Goal: Task Accomplishment & Management: Complete application form

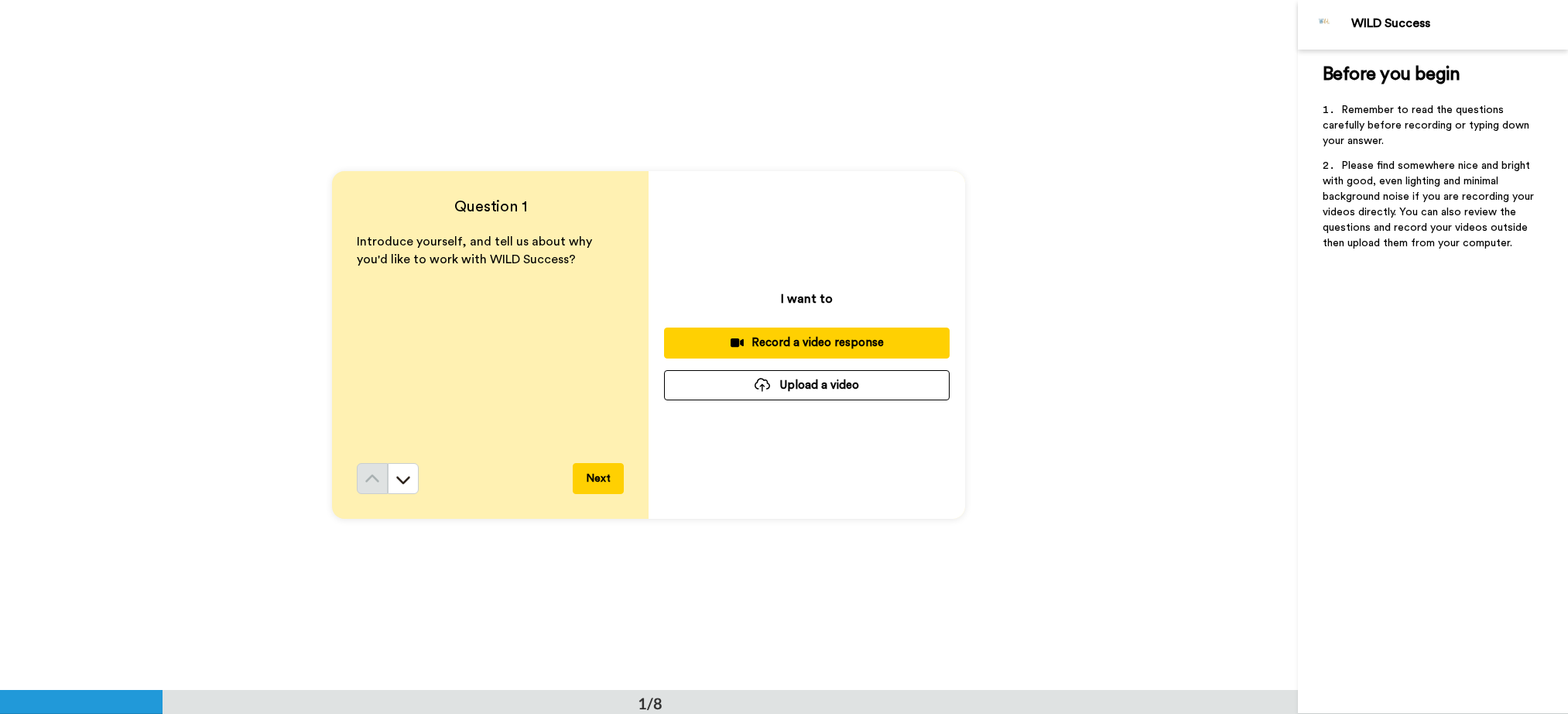
scroll to position [10, 0]
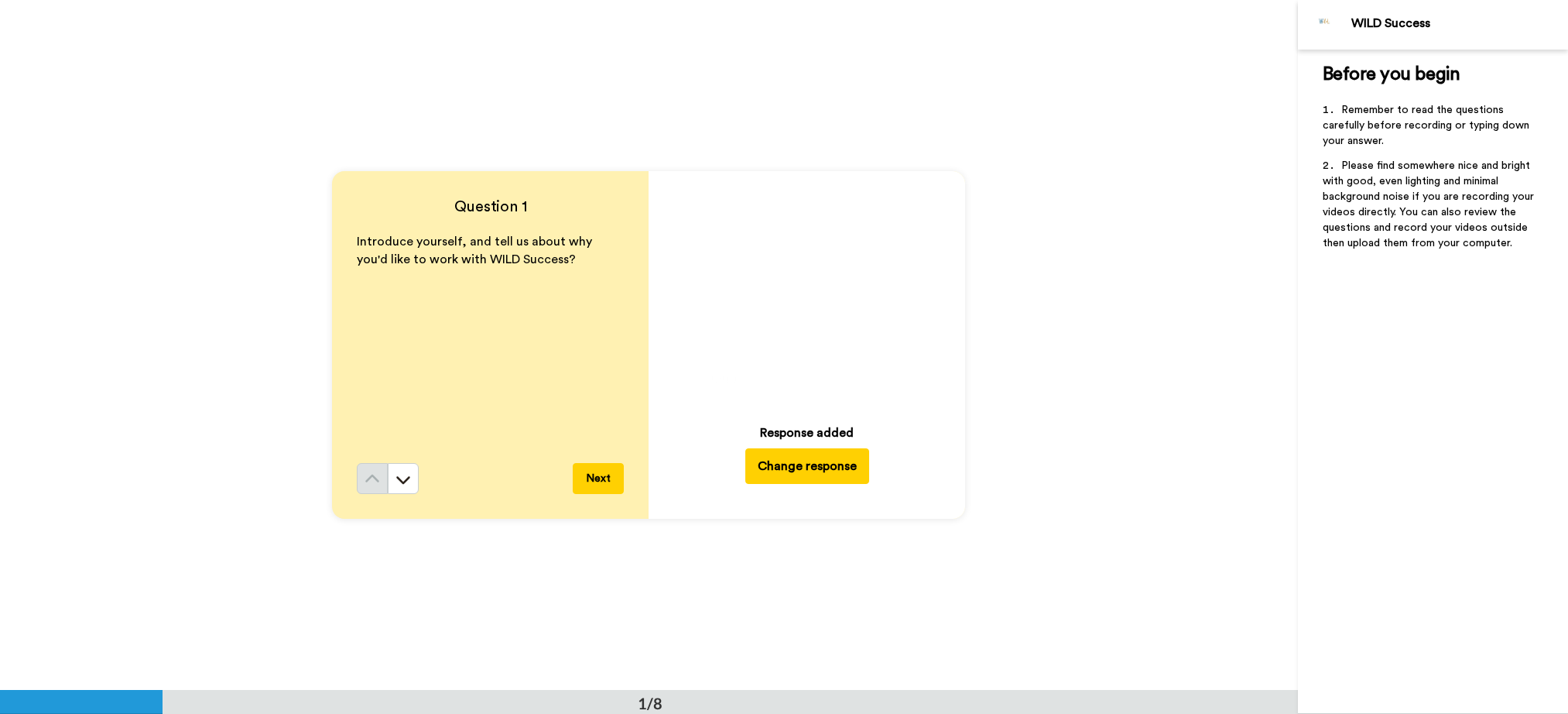
click at [816, 467] on button "Change response" at bounding box center [807, 466] width 124 height 36
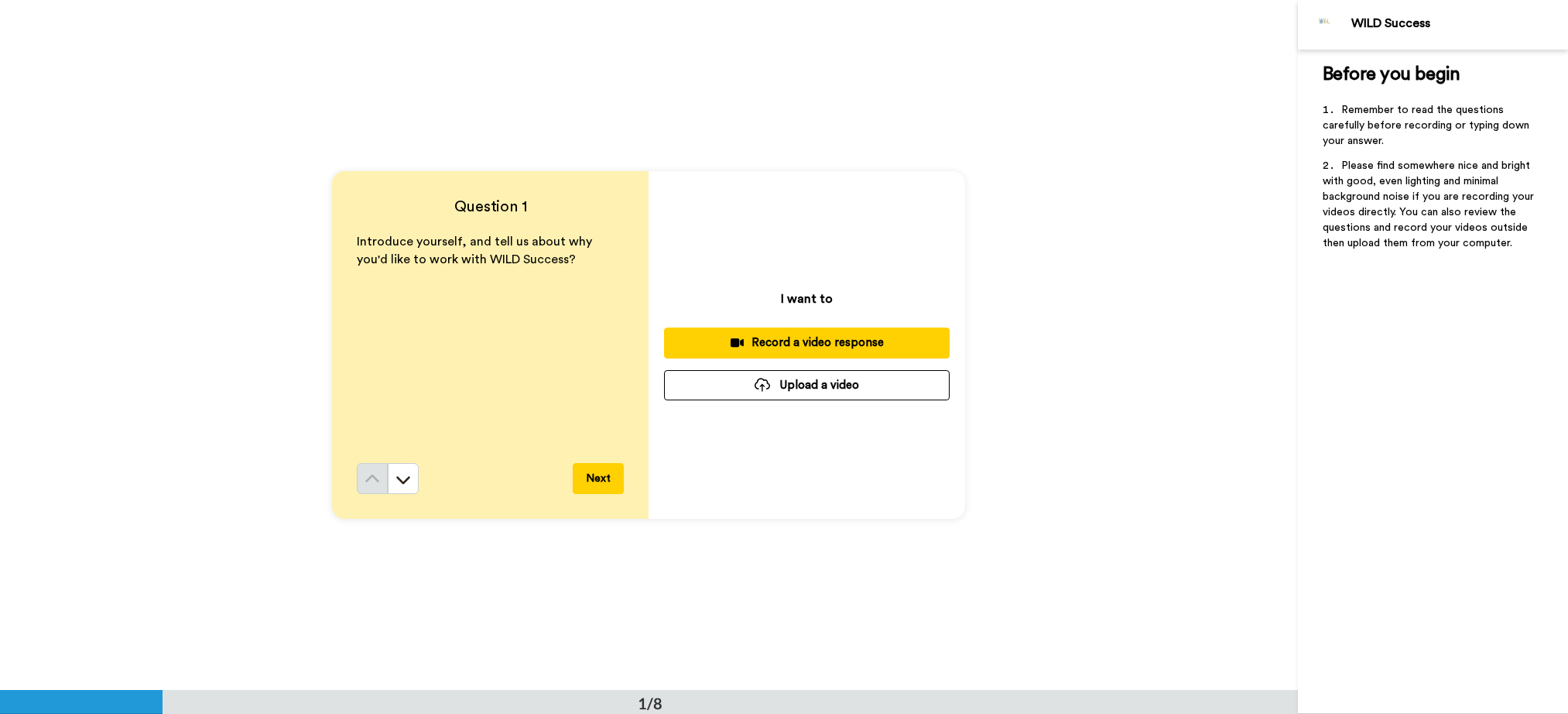
click at [807, 387] on button "Upload a video" at bounding box center [807, 385] width 285 height 30
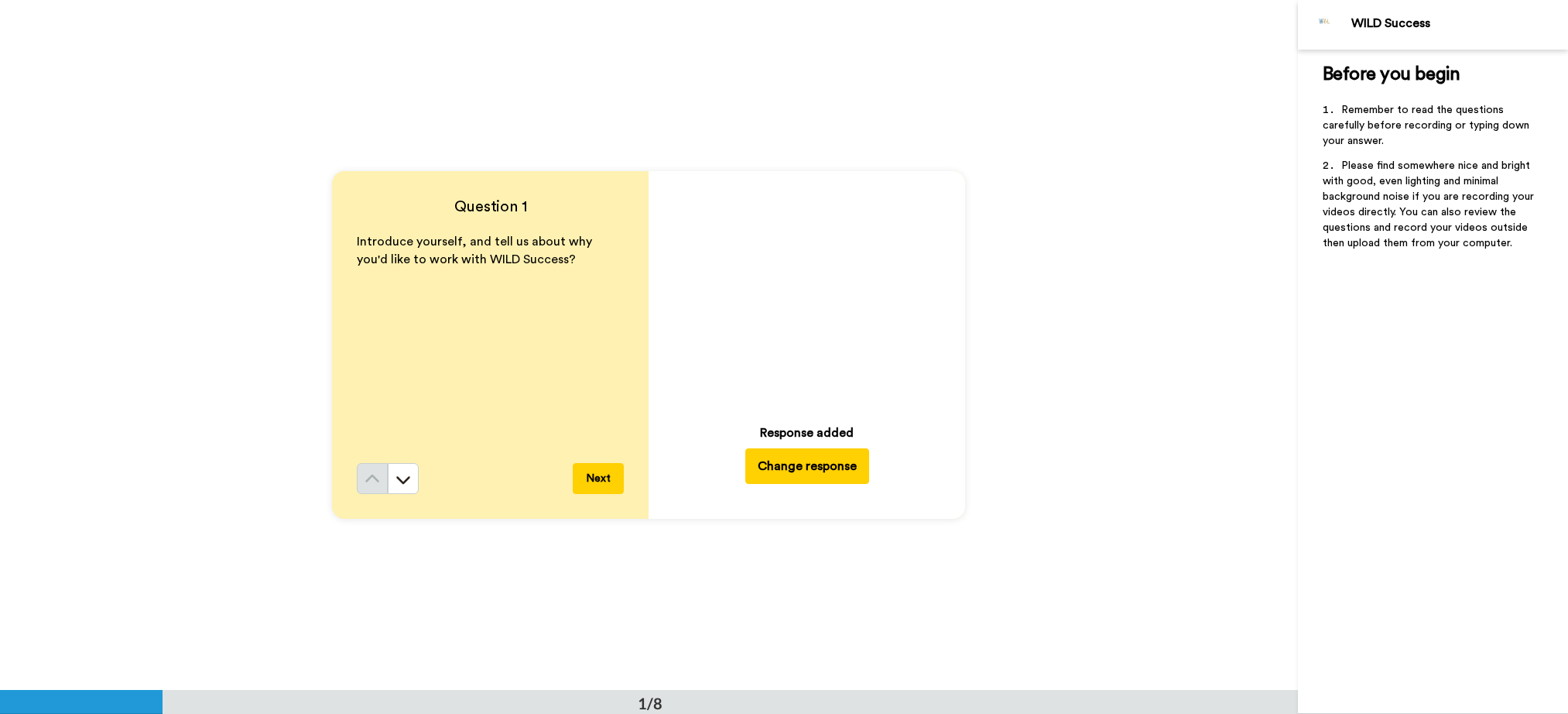
click at [593, 480] on button "Next" at bounding box center [598, 478] width 51 height 31
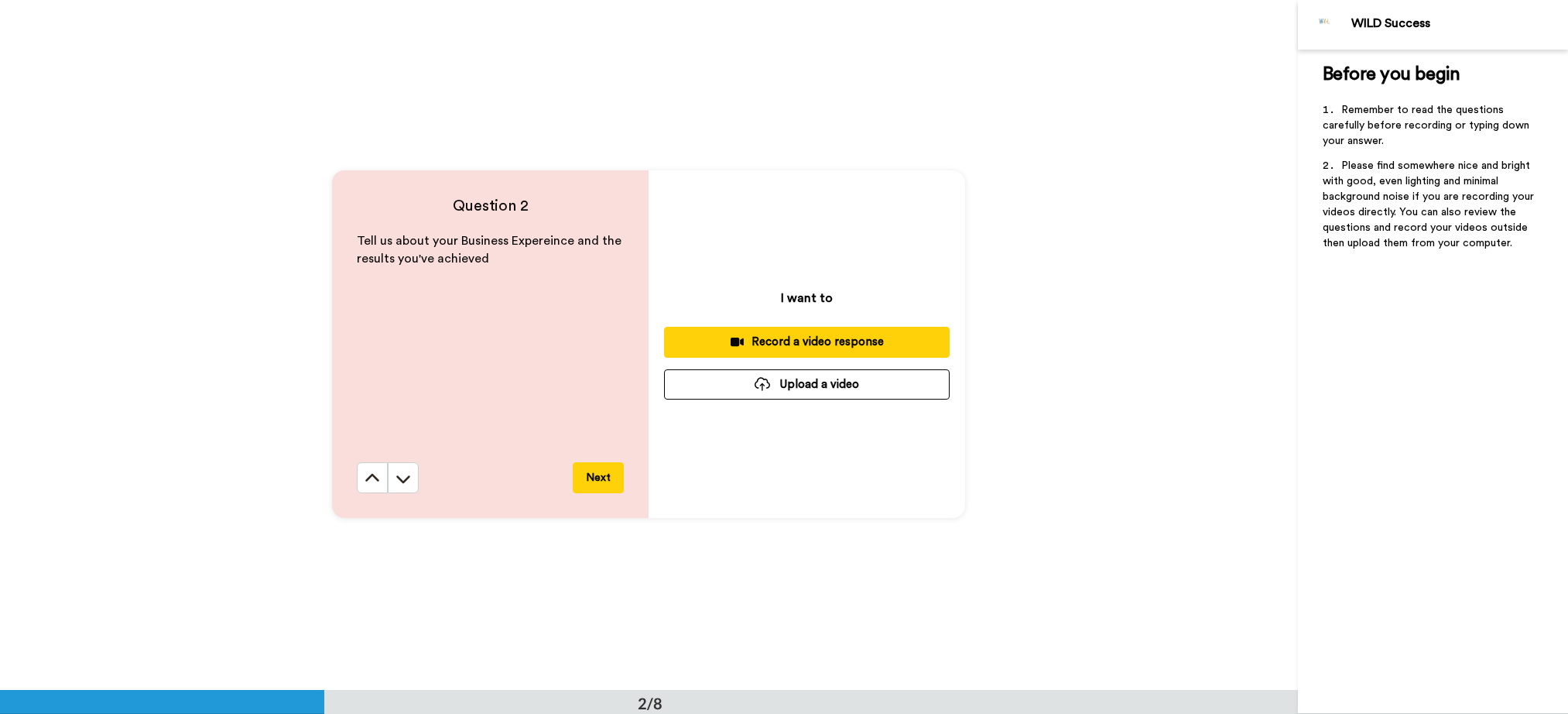
scroll to position [691, 0]
click at [812, 387] on button "Upload a video" at bounding box center [807, 385] width 285 height 30
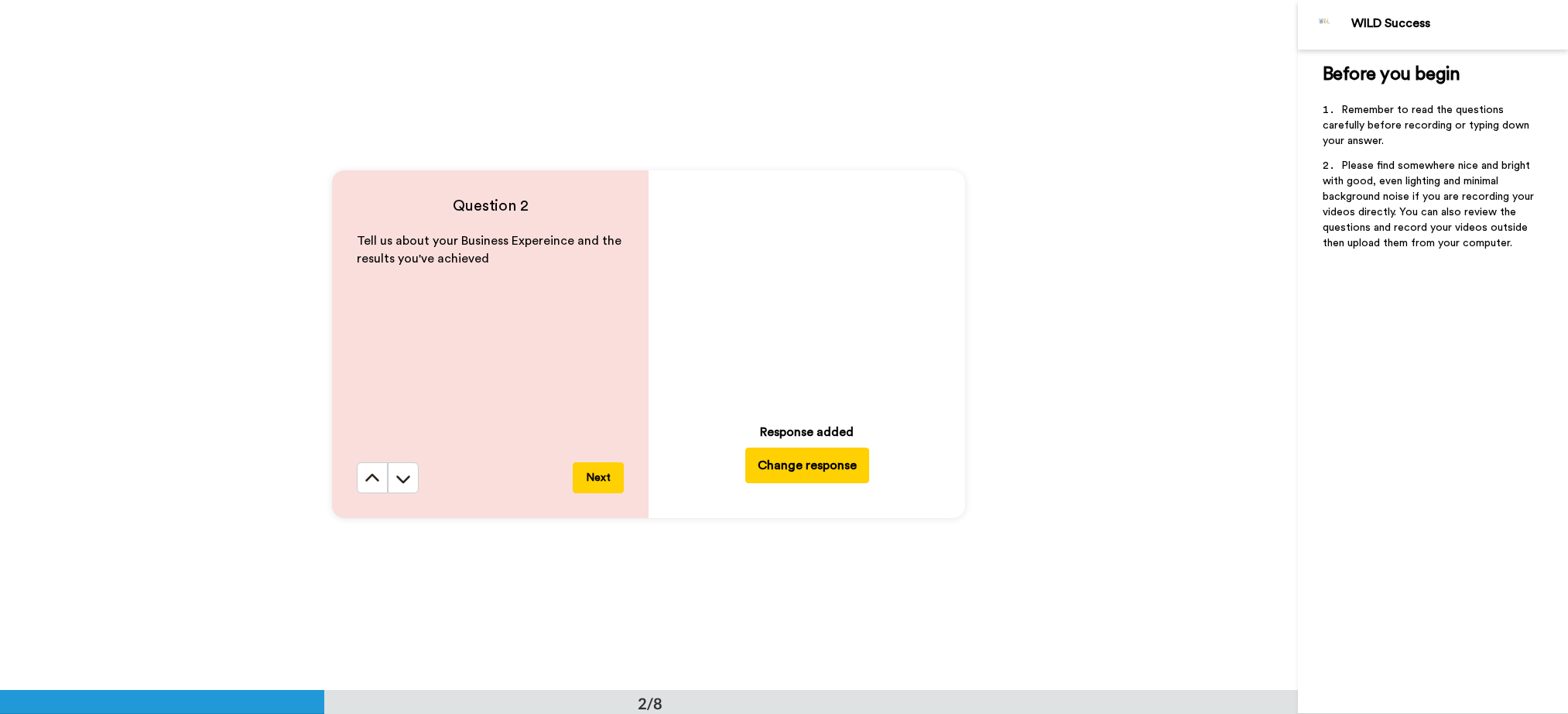
click at [592, 475] on button "Next" at bounding box center [598, 478] width 51 height 31
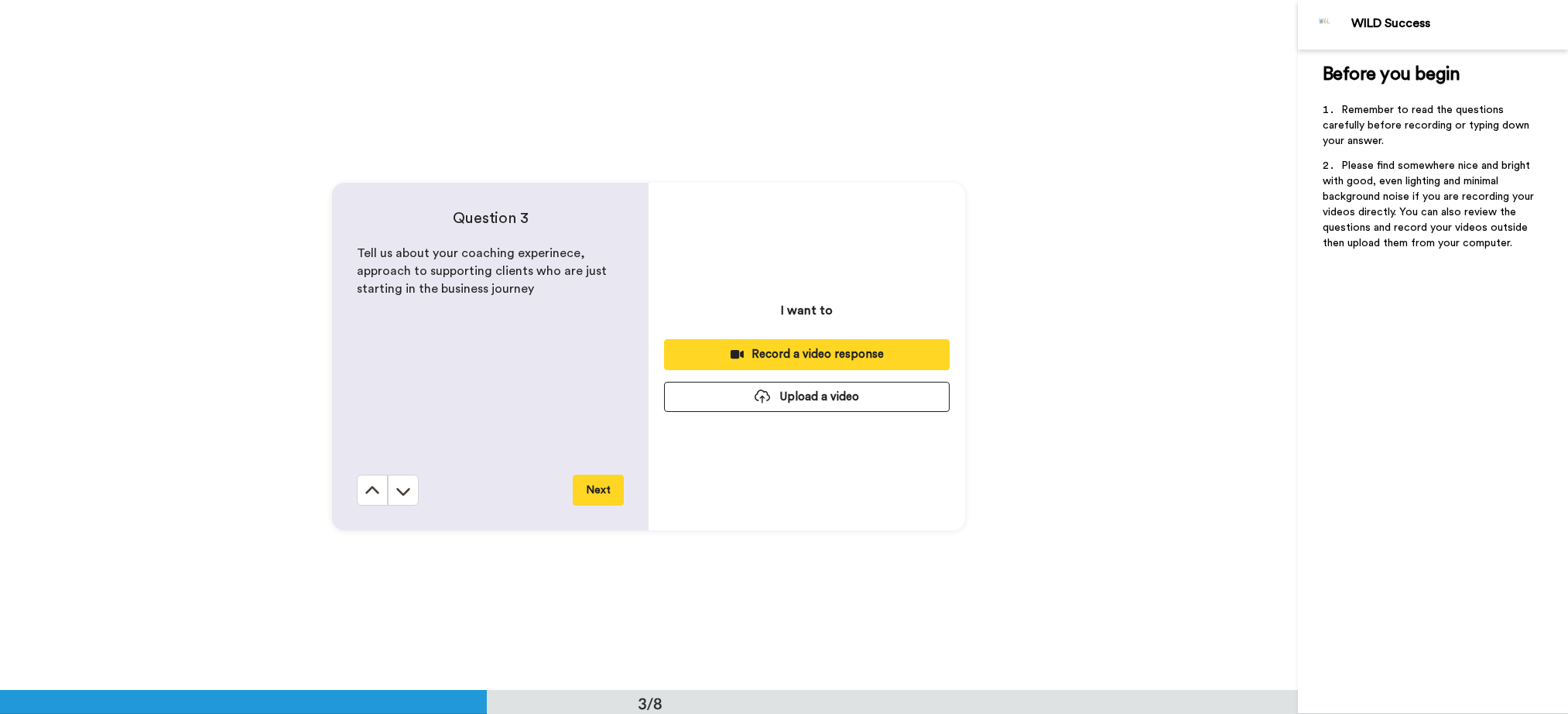
scroll to position [1380, 0]
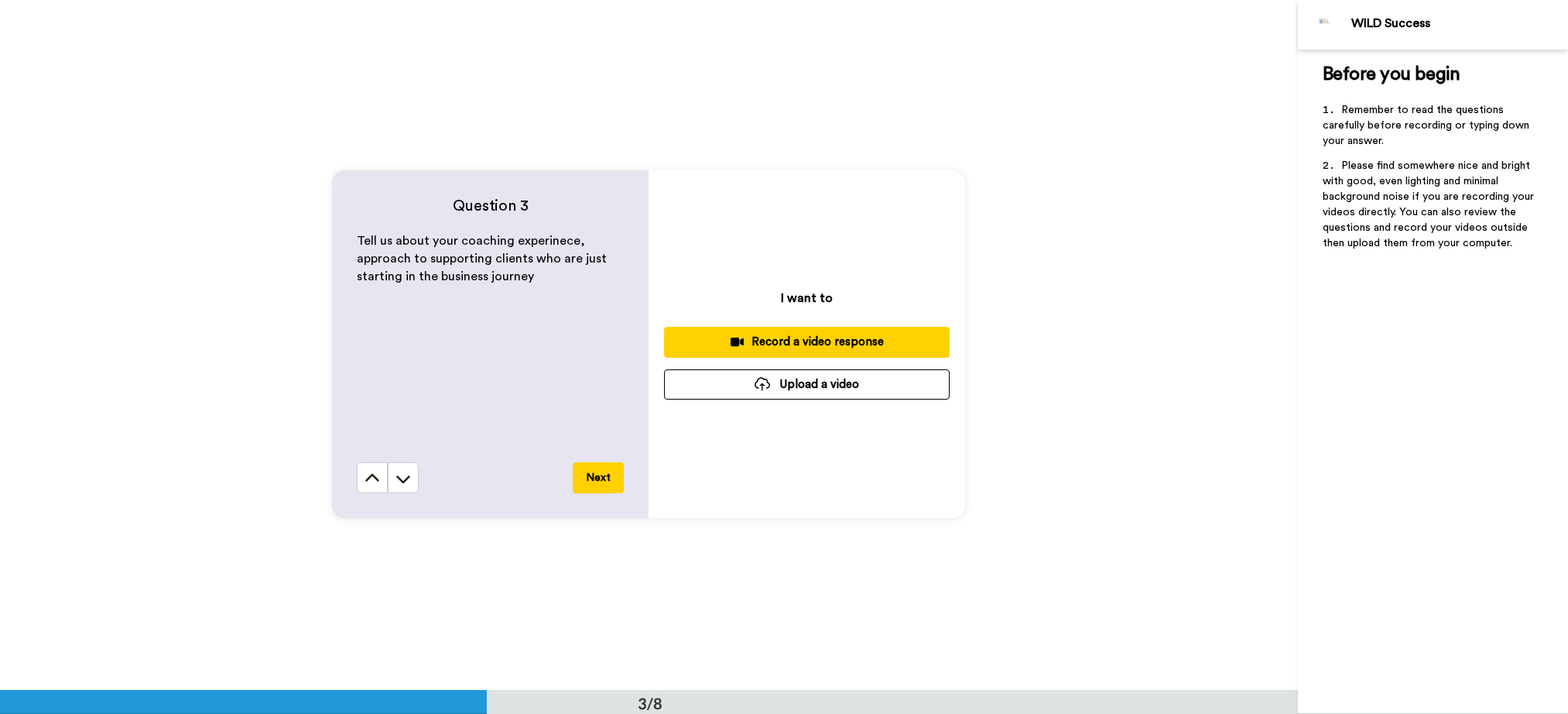
click at [784, 390] on button "Upload a video" at bounding box center [807, 385] width 285 height 30
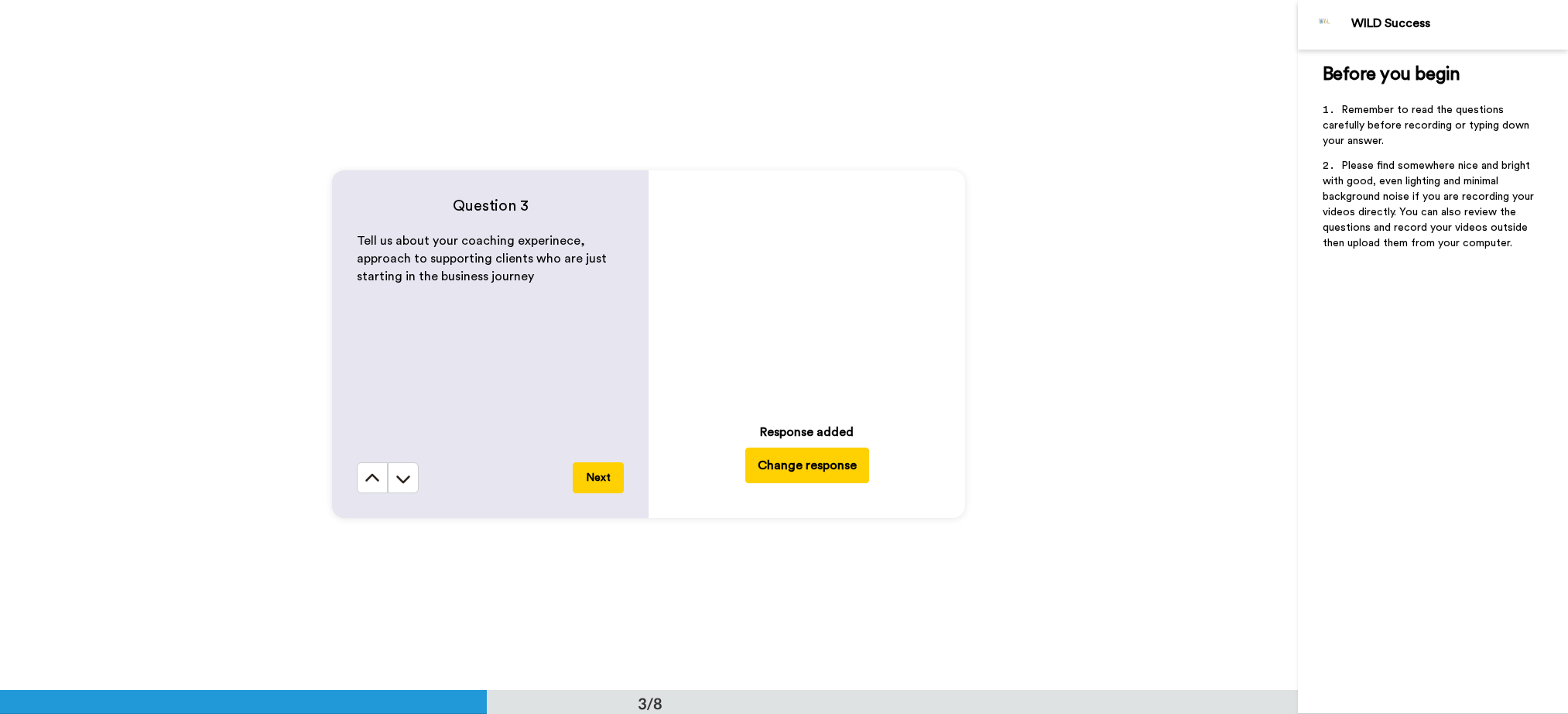
click at [594, 479] on button "Next" at bounding box center [598, 478] width 51 height 31
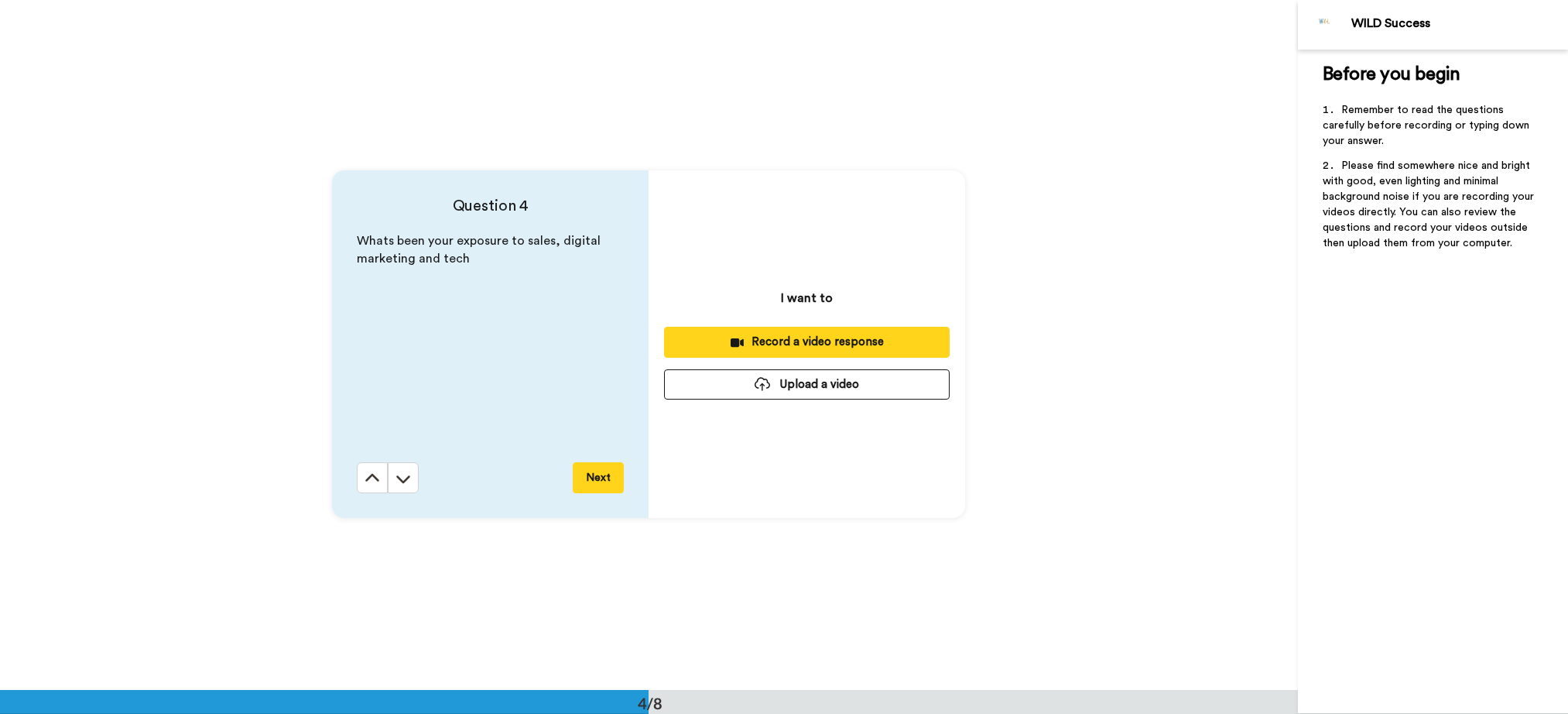
scroll to position [2070, 0]
click at [826, 387] on button "Upload a video" at bounding box center [807, 385] width 285 height 30
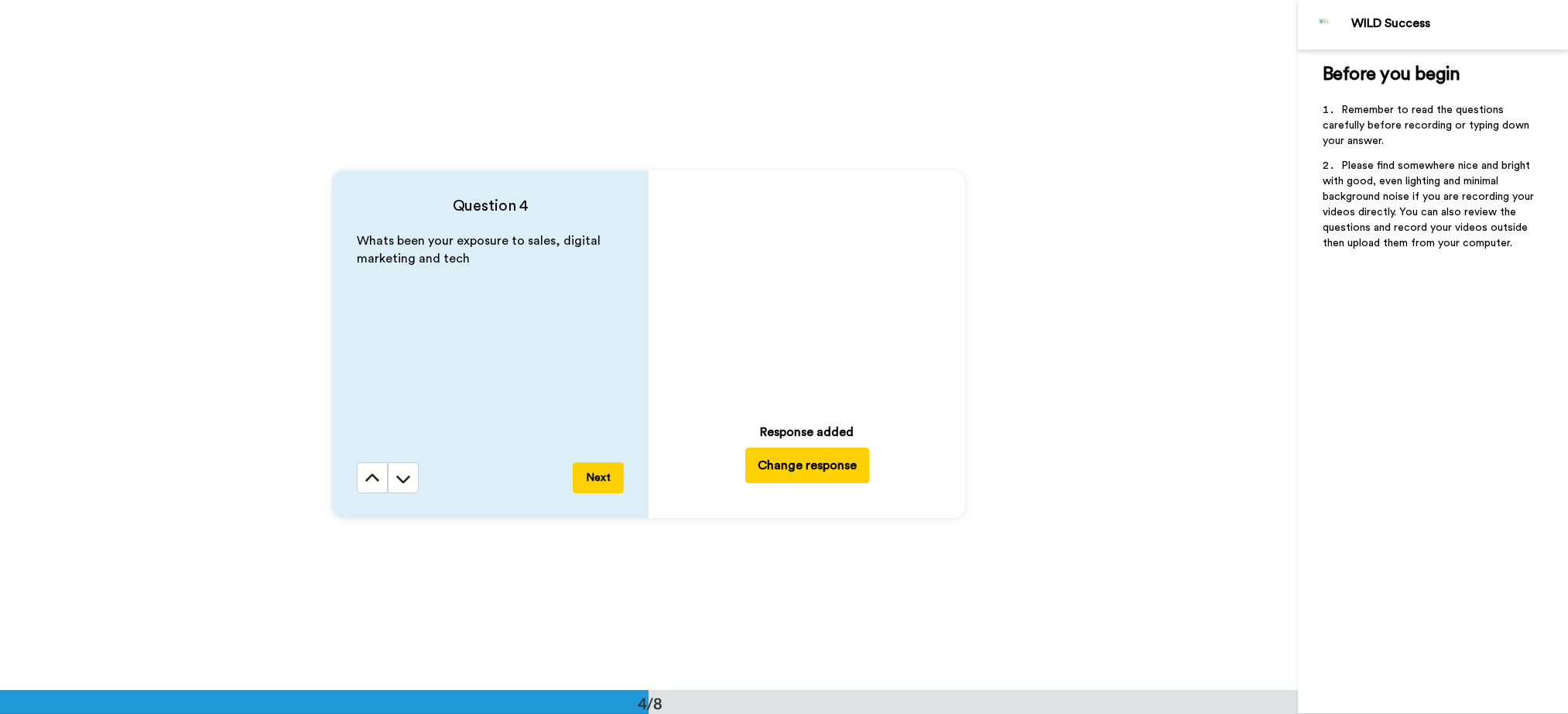
click at [591, 474] on button "Next" at bounding box center [598, 478] width 51 height 31
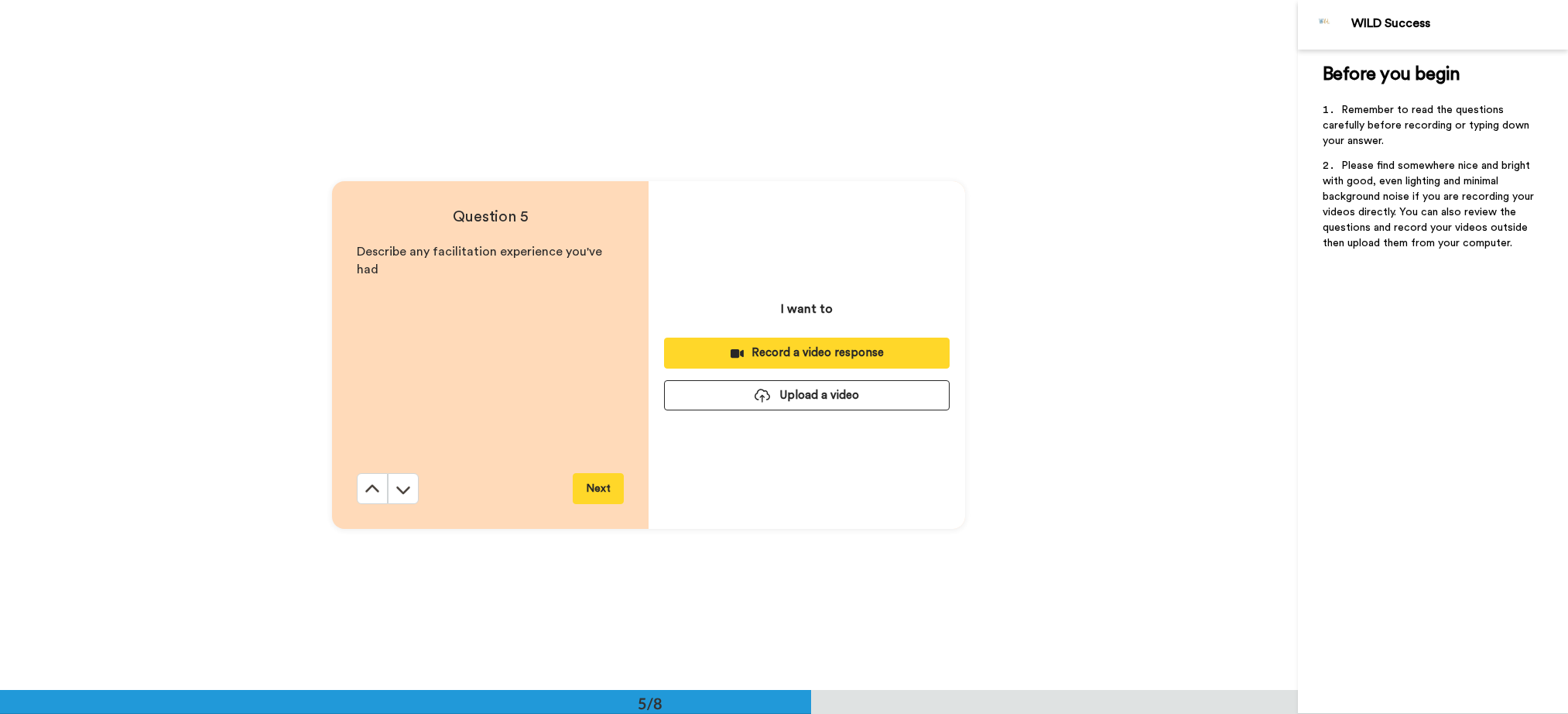
scroll to position [2759, 0]
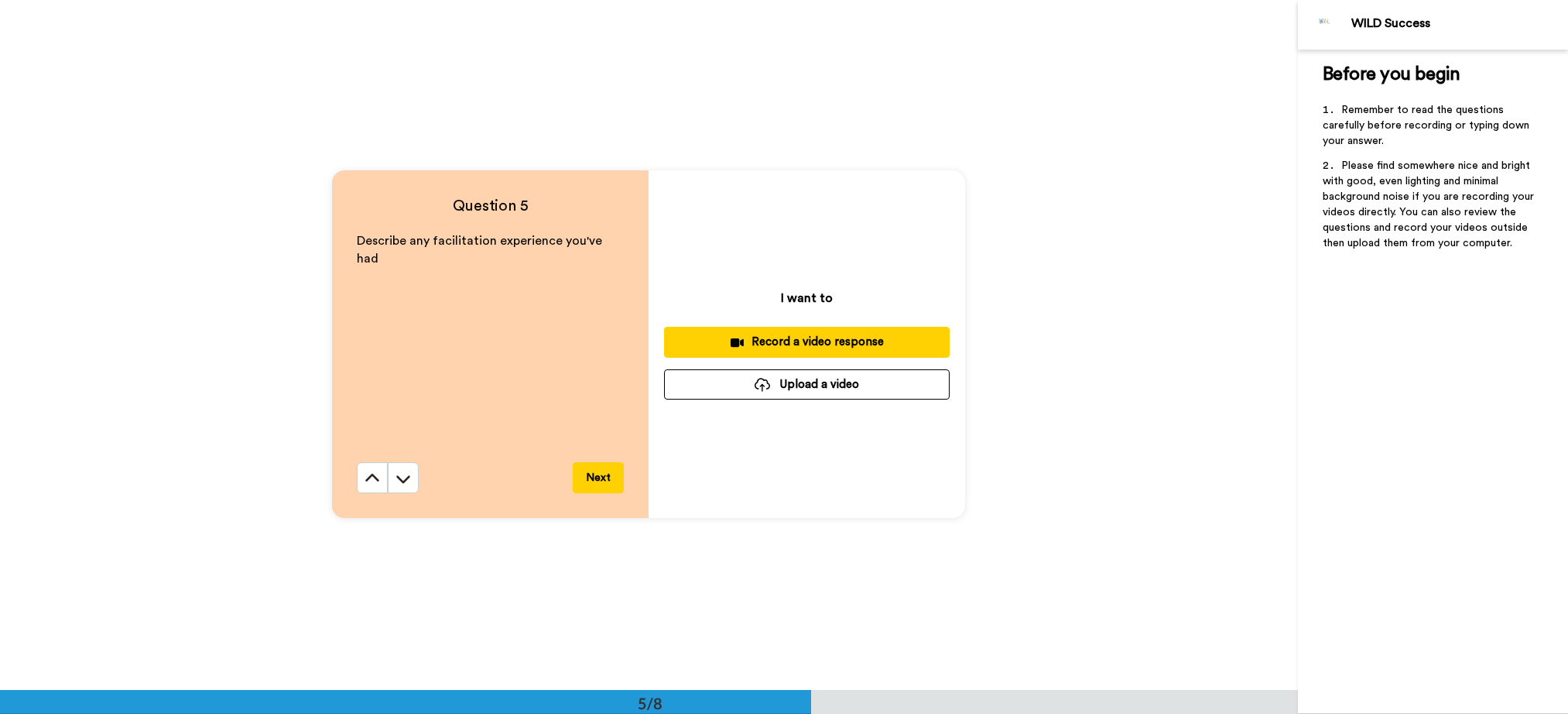
click at [825, 387] on button "Upload a video" at bounding box center [807, 385] width 285 height 30
click at [812, 383] on button "Upload a video" at bounding box center [807, 385] width 285 height 30
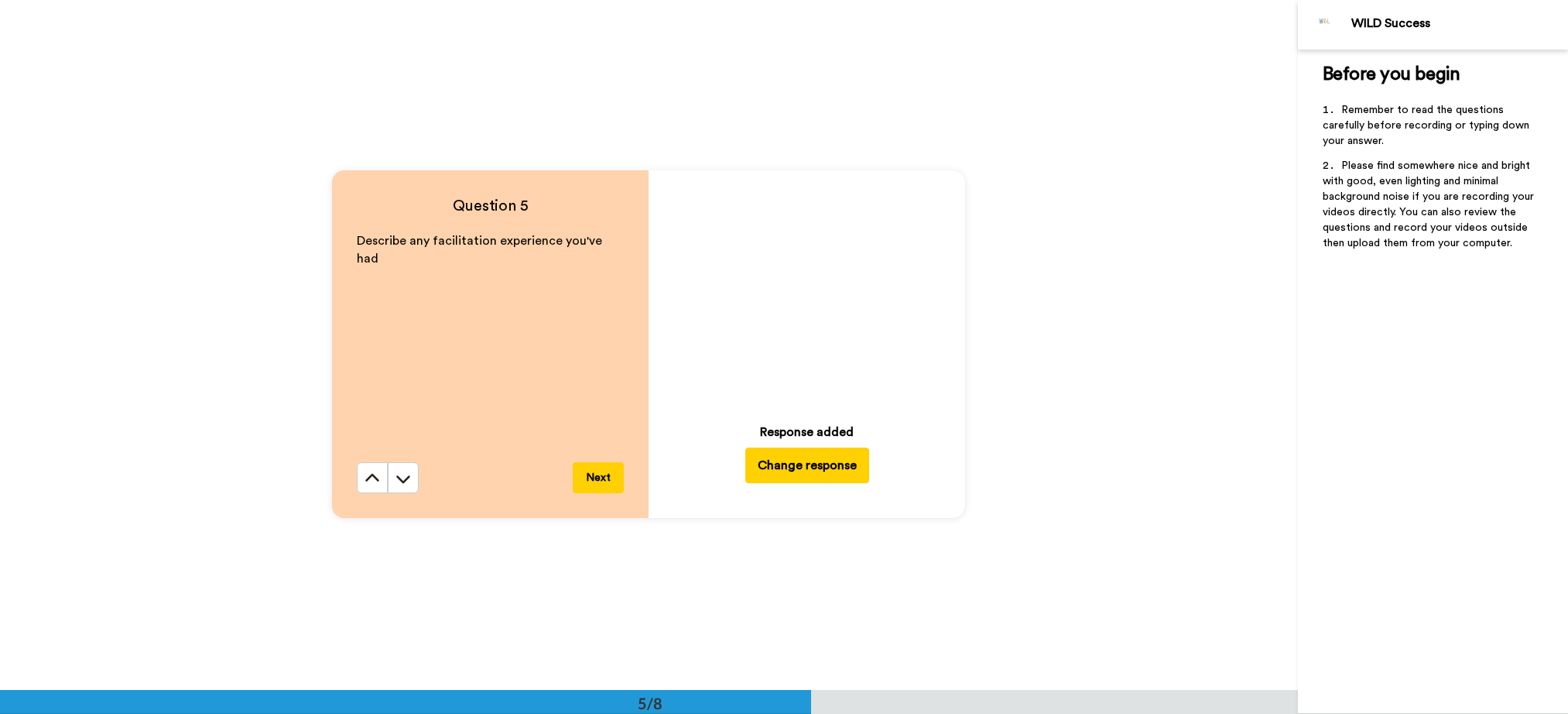
click at [595, 479] on button "Next" at bounding box center [598, 478] width 51 height 31
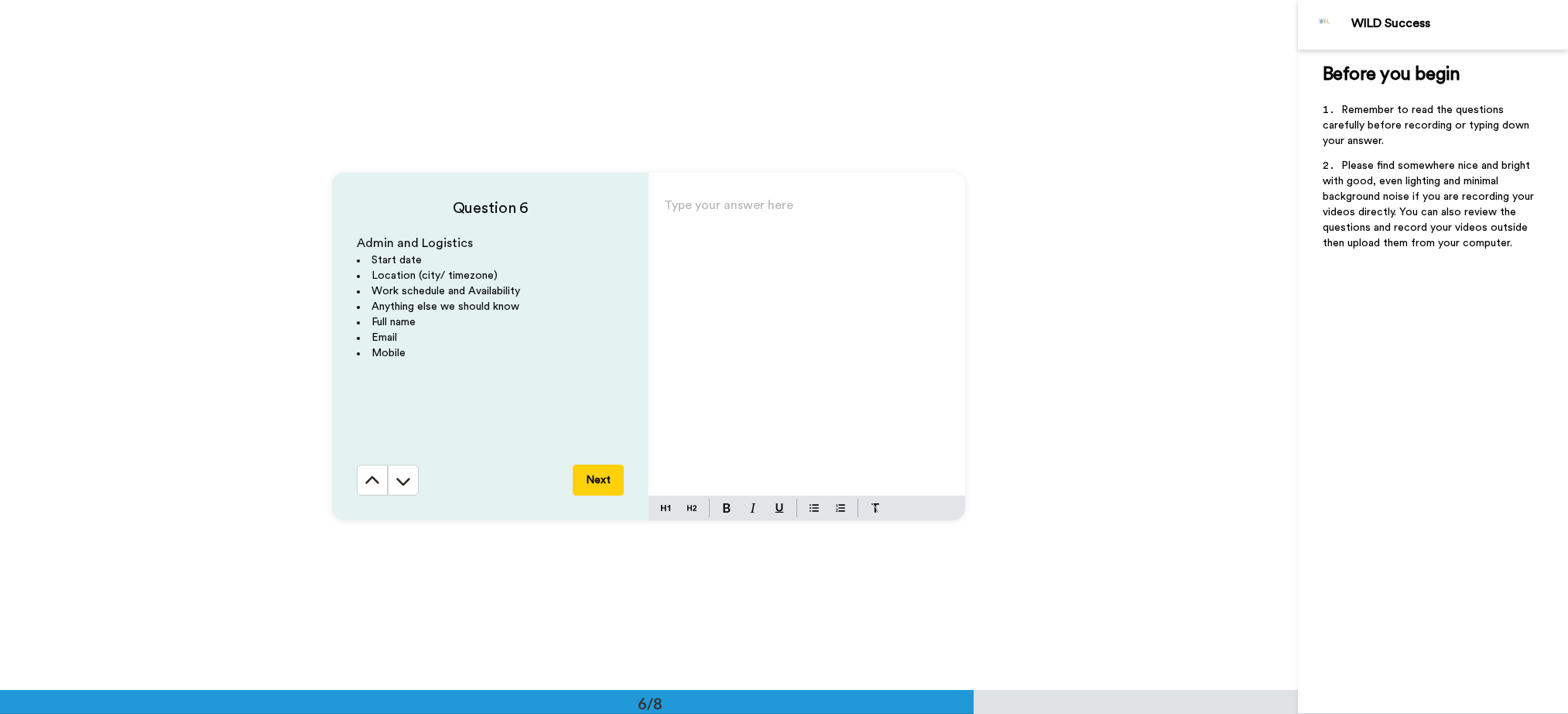
scroll to position [3449, 0]
click at [751, 216] on p "Type your answer here ﻿" at bounding box center [807, 208] width 285 height 22
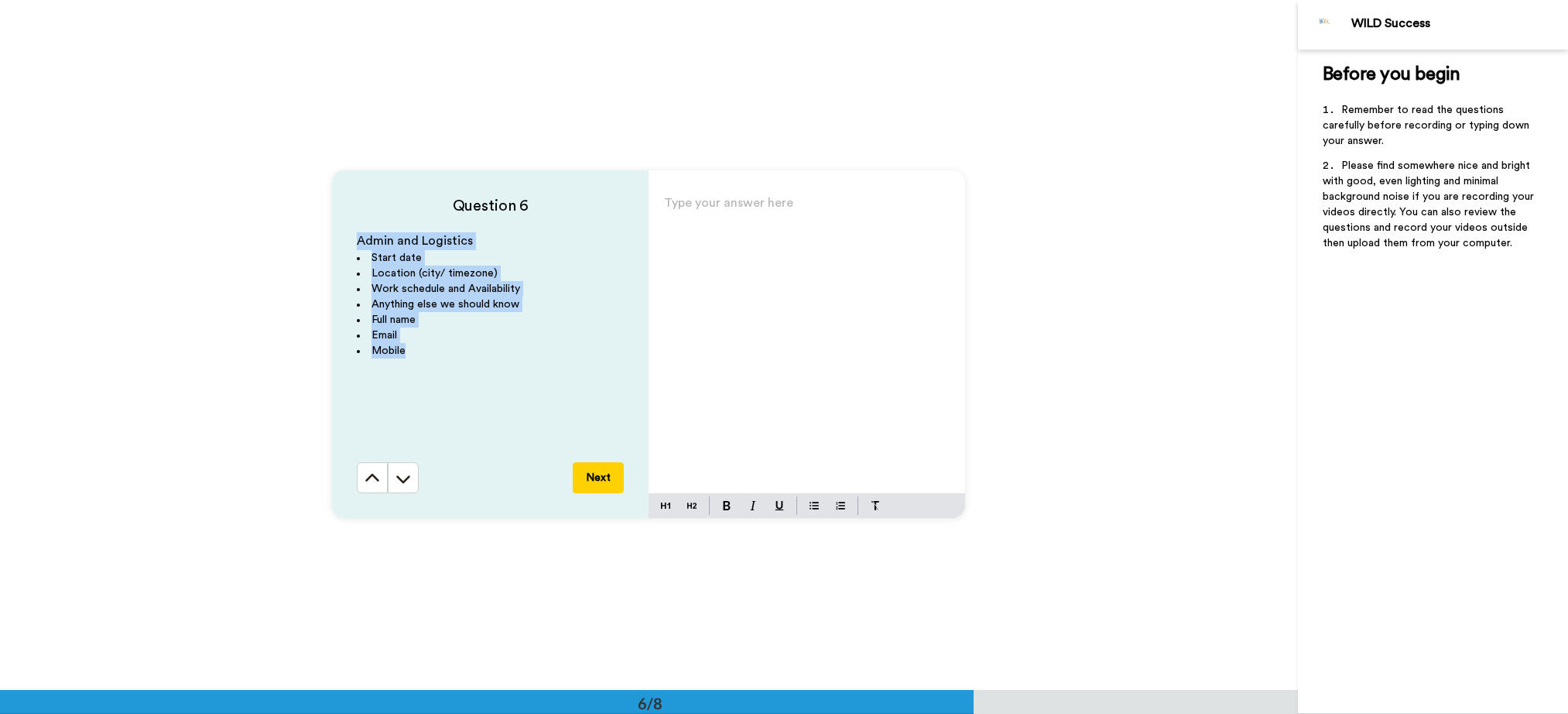
drag, startPoint x: 419, startPoint y: 354, endPoint x: 349, endPoint y: 244, distance: 130.4
click at [349, 244] on div "Question 6 Admin and Logistics Start date Location (city/ timezone) Work schedu…" at bounding box center [490, 343] width 316 height 347
copy div "Admin and Logistics Start date Location (city/ timezone) Work schedule and Avai…"
click at [823, 318] on div "Type your answer here ﻿" at bounding box center [806, 342] width 316 height 301
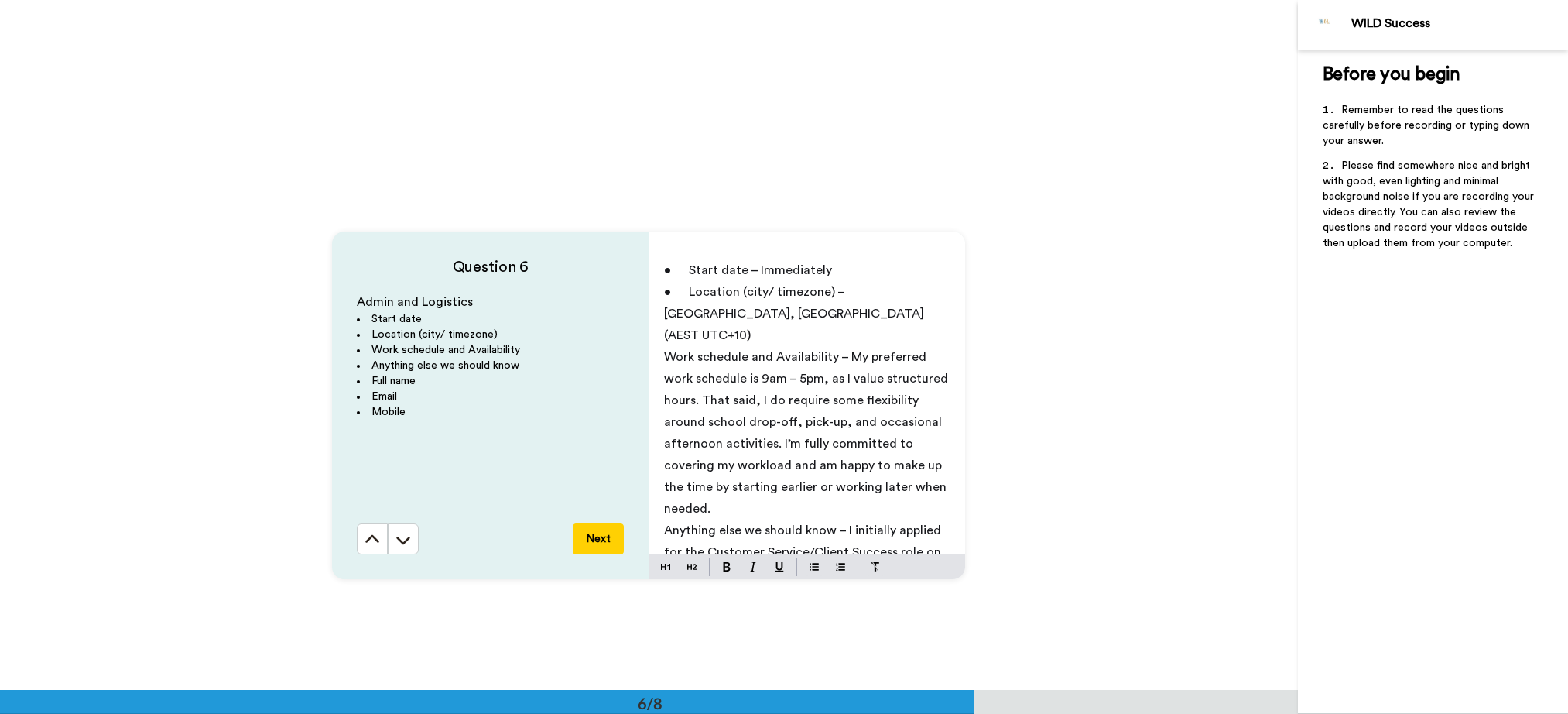
scroll to position [3387, 0]
click at [867, 363] on span "Work schedule and Availability – My preferred work schedule is 9am – 5pm, as I …" at bounding box center [808, 433] width 287 height 164
click at [850, 313] on p "• Location (city/ timezone) – [GEOGRAPHIC_DATA], [GEOGRAPHIC_DATA] (AEST UTC+10)" at bounding box center [807, 313] width 285 height 65
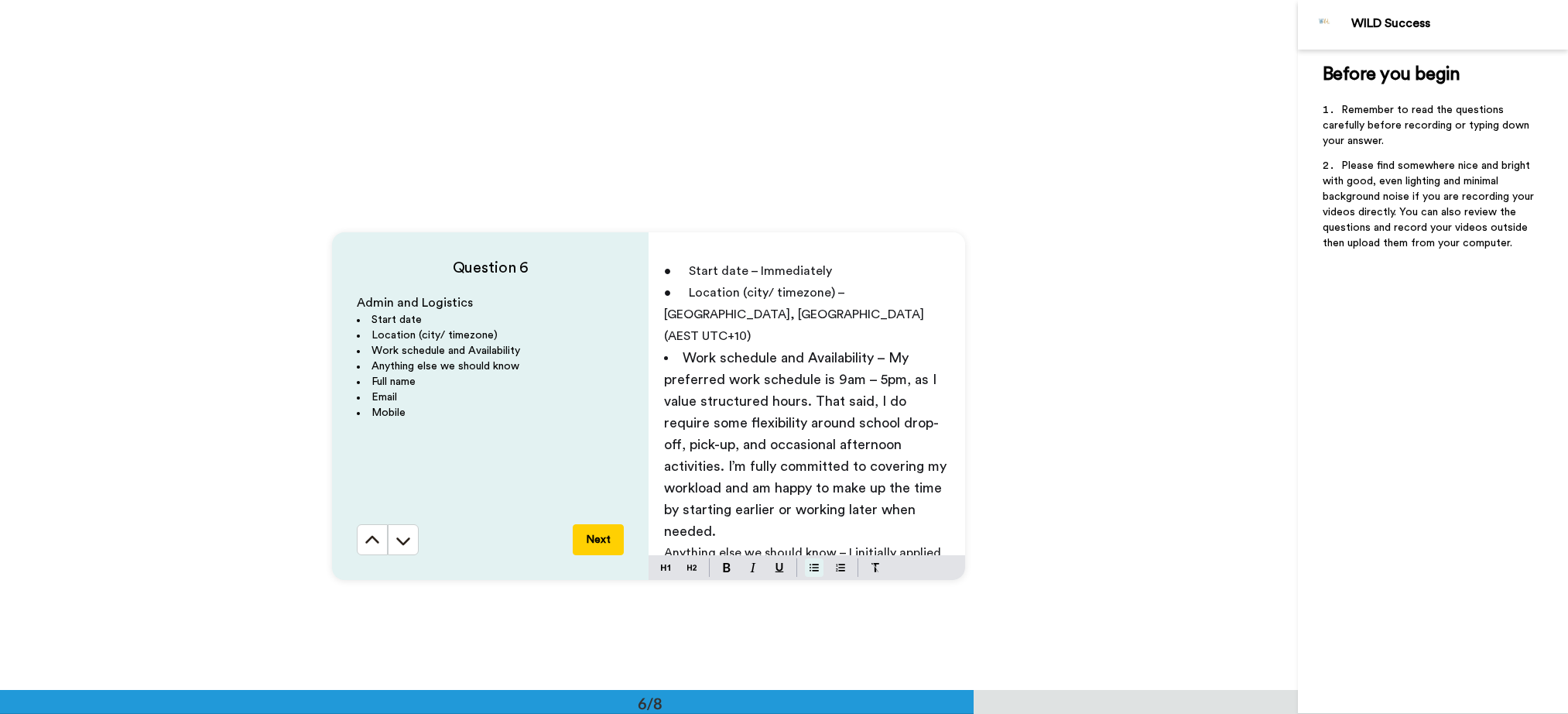
click at [811, 569] on img at bounding box center [814, 567] width 9 height 12
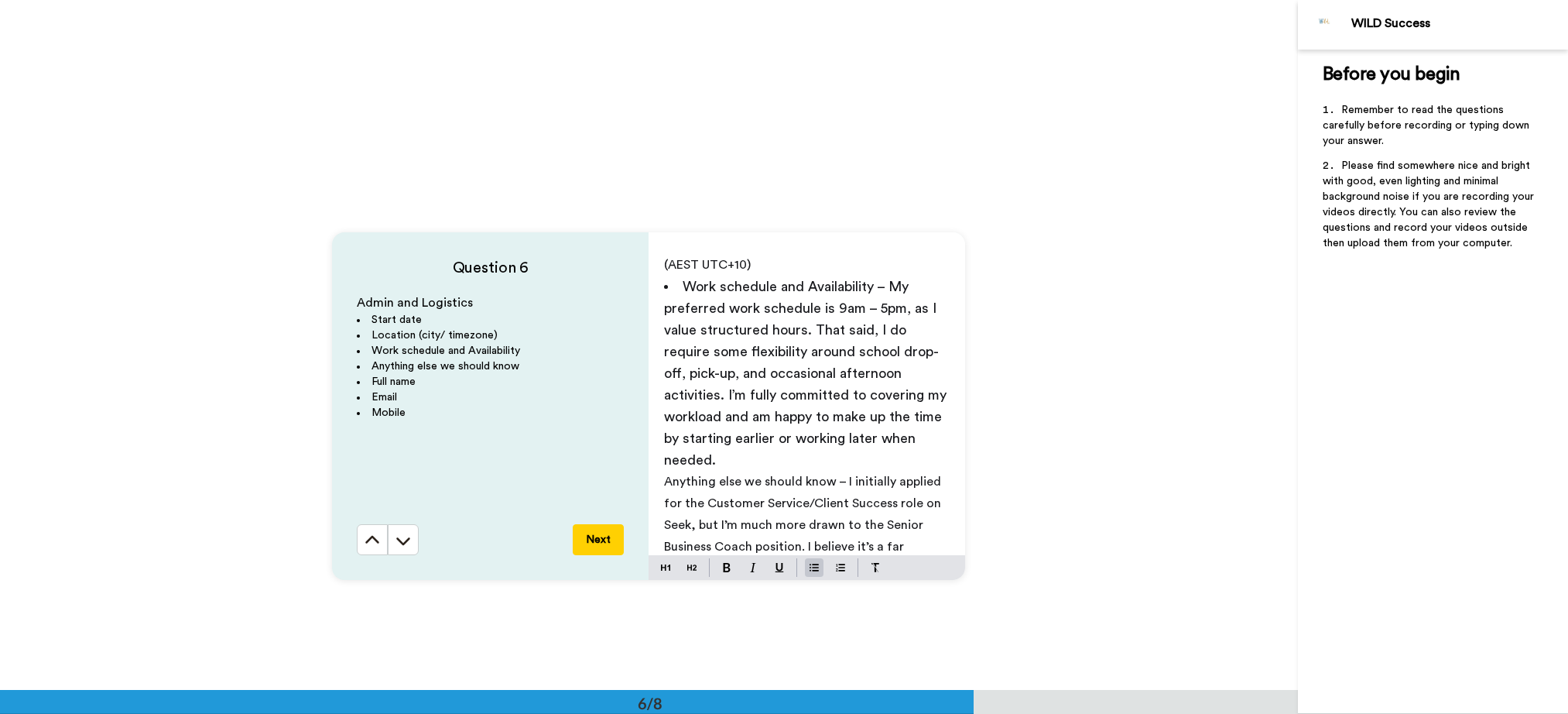
scroll to position [77, 0]
click at [684, 347] on span "Work schedule and Availability – My preferred work schedule is 9am – 5pm, as I …" at bounding box center [807, 368] width 286 height 188
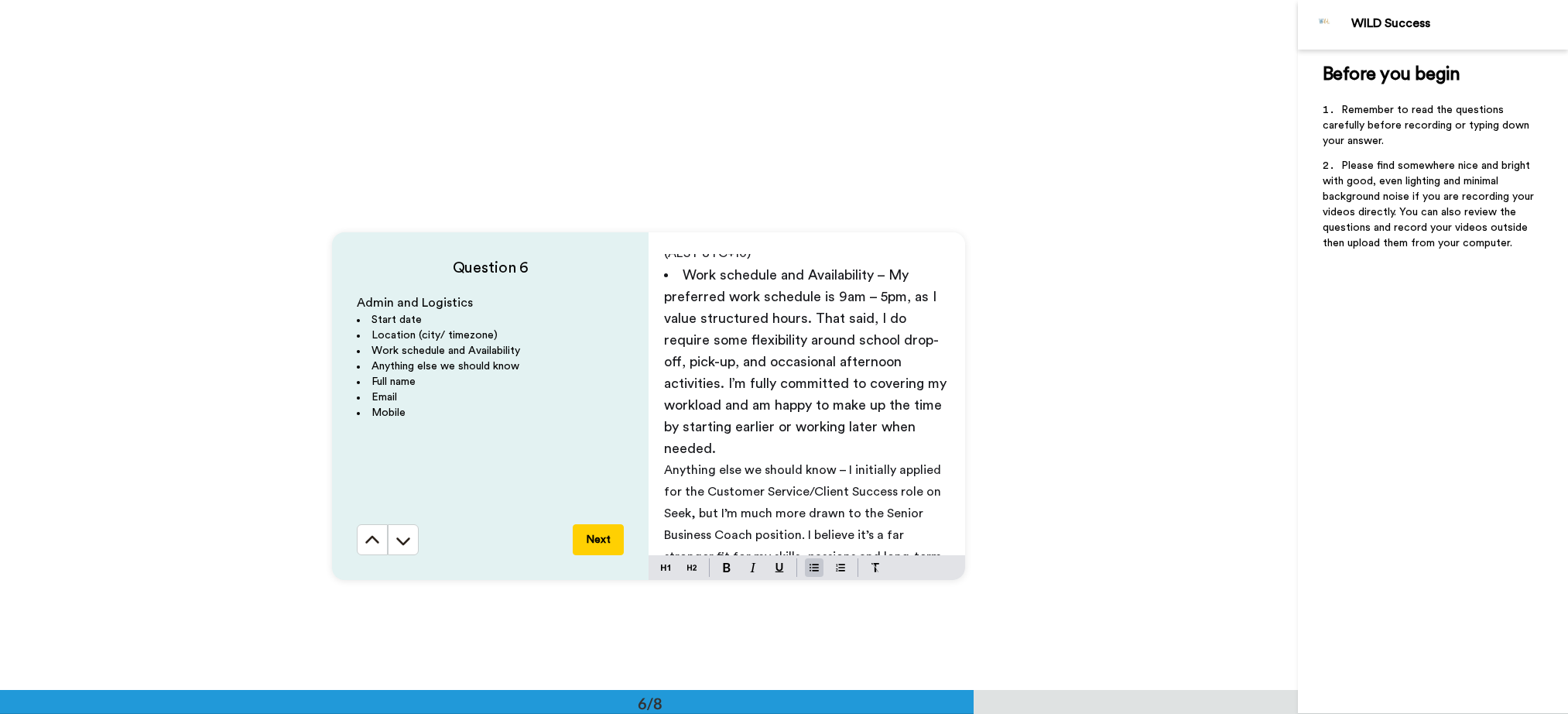
scroll to position [86, 0]
click at [766, 332] on span "Work schedule and Availability – My preferred work schedule is 9am – 5pm, as I …" at bounding box center [807, 358] width 286 height 188
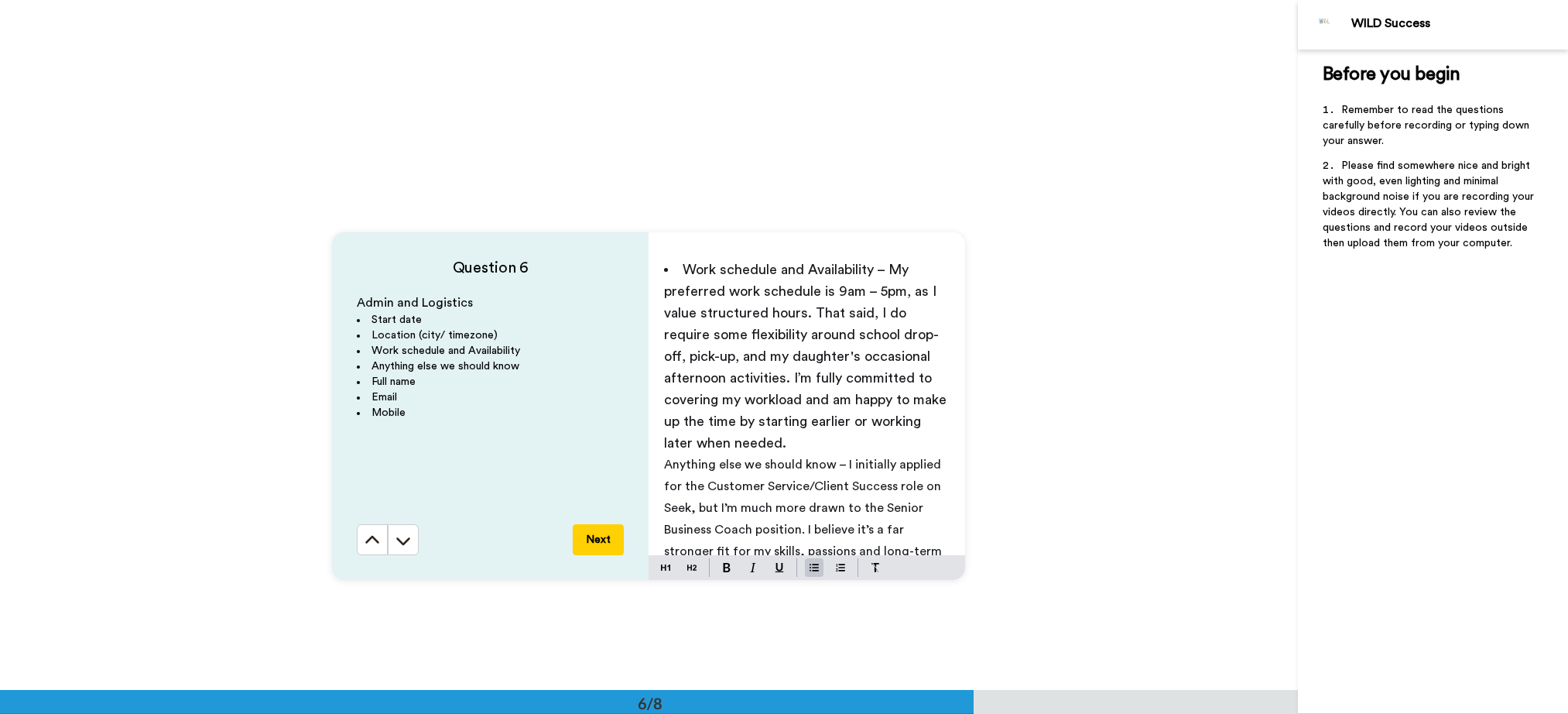
scroll to position [89, 0]
click at [810, 334] on span "Work schedule and Availability – My preferred work schedule is 9am – 5pm, as I …" at bounding box center [807, 356] width 286 height 188
click at [804, 339] on span "Work schedule and Availability – My preferred work schedule is 9am – 5pm, as I …" at bounding box center [807, 356] width 286 height 188
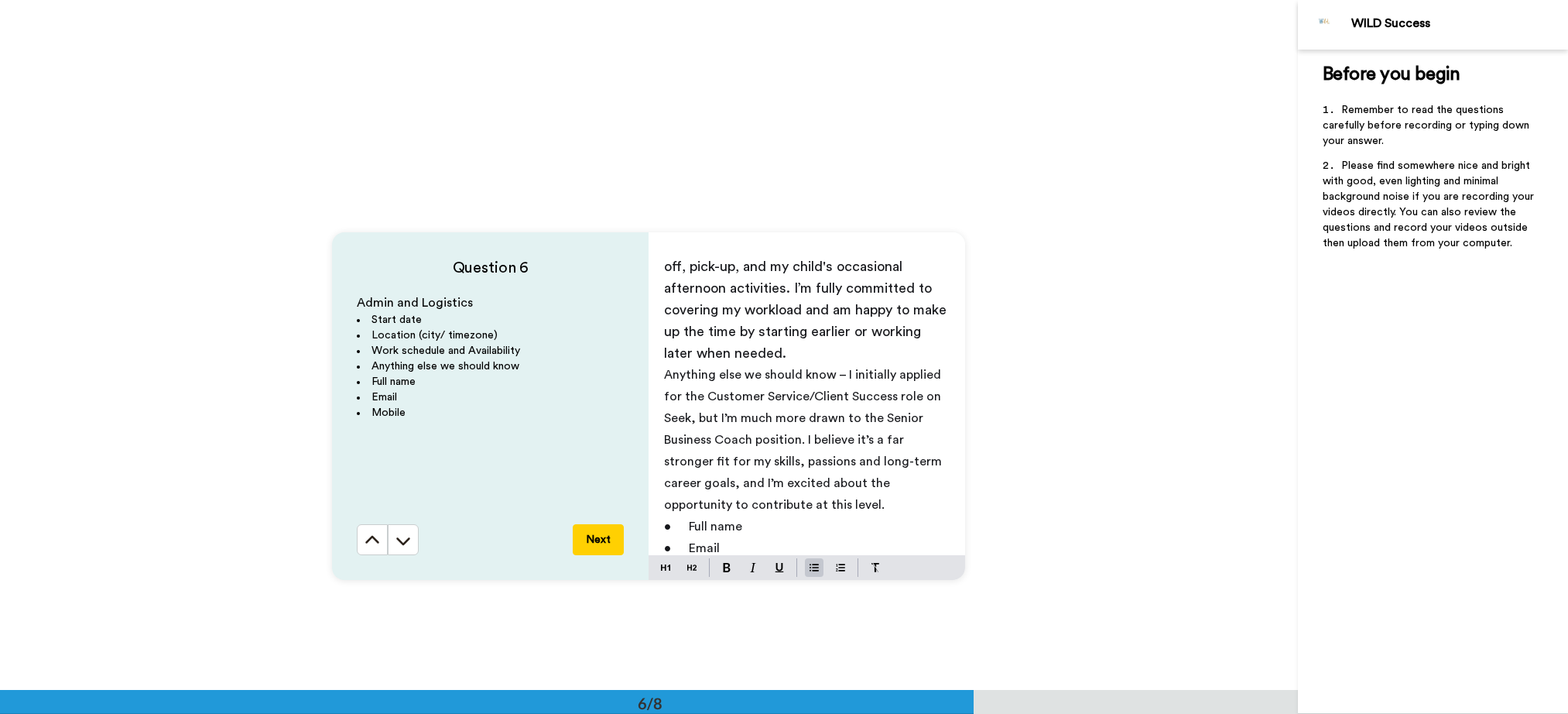
scroll to position [179, 0]
click at [891, 327] on li "Work schedule and Availability – My preferred work schedule is 9am – 5pm, as I …" at bounding box center [807, 266] width 285 height 195
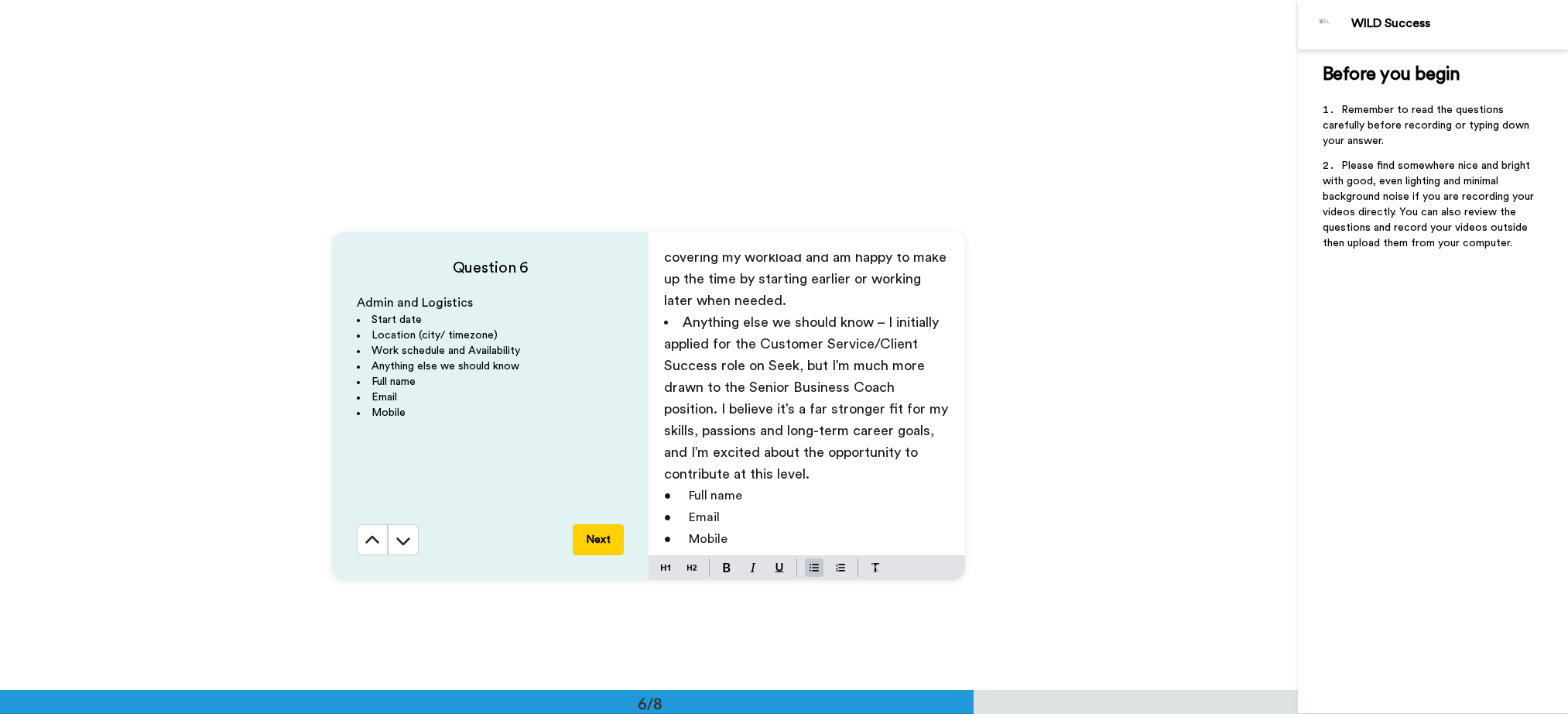
scroll to position [232, 0]
drag, startPoint x: 807, startPoint y: 410, endPoint x: 877, endPoint y: 412, distance: 70.0
click at [877, 412] on span "Anything else we should know – I initially applied for the Customer Service/Cli…" at bounding box center [808, 397] width 288 height 166
drag, startPoint x: 864, startPoint y: 414, endPoint x: 806, endPoint y: 411, distance: 58.1
click at [806, 411] on span "Anything else we should know – I initially applied for the Customer Service/Cli…" at bounding box center [808, 397] width 288 height 166
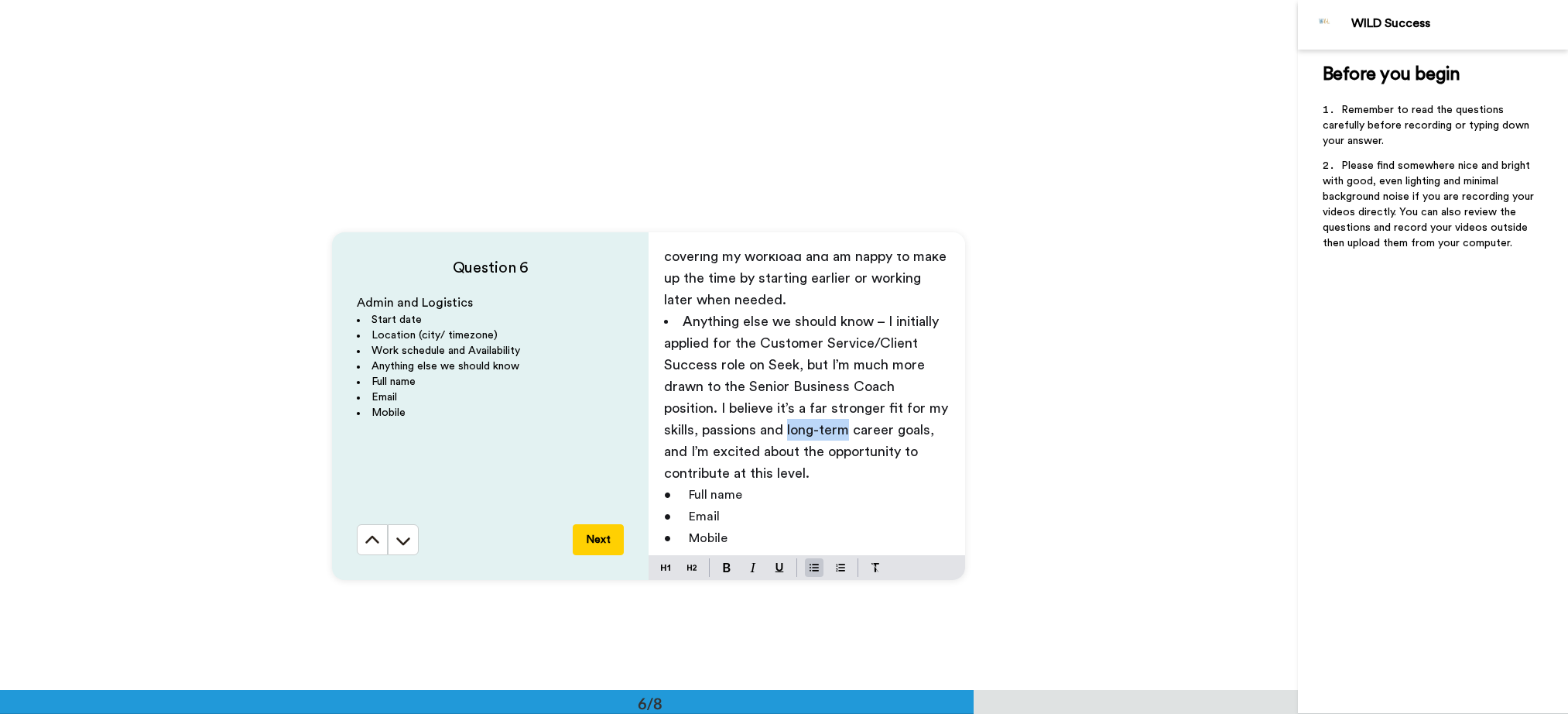
click at [806, 411] on span "Anything else we should know – I initially applied for the Customer Service/Cli…" at bounding box center [808, 397] width 288 height 166
click at [781, 450] on li "Anything else we should know – I initially applied for the Customer Service/Cli…" at bounding box center [807, 397] width 285 height 174
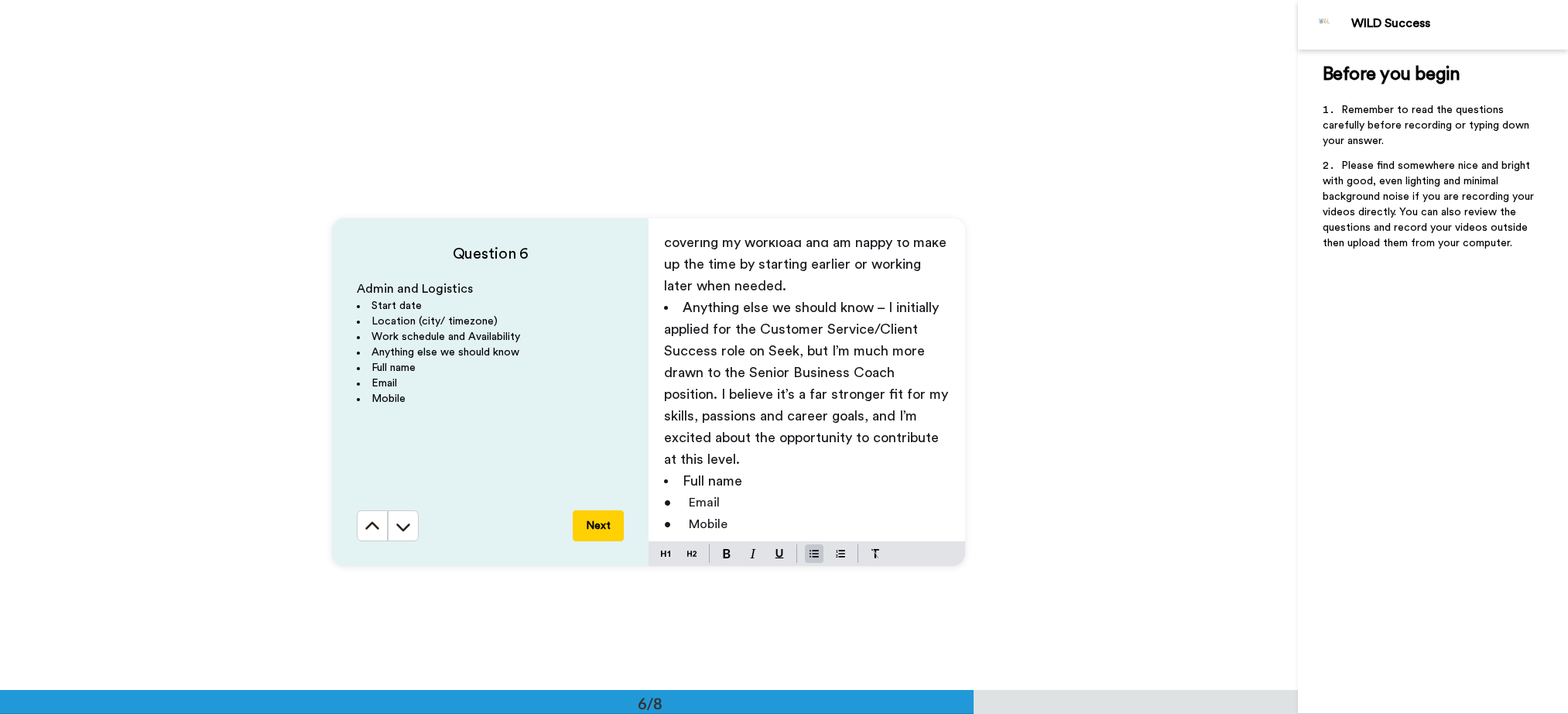
click at [802, 470] on li "Full name" at bounding box center [807, 480] width 285 height 22
click at [791, 513] on li "Email" at bounding box center [807, 524] width 285 height 22
click at [790, 556] on li "Mobile" at bounding box center [807, 567] width 285 height 22
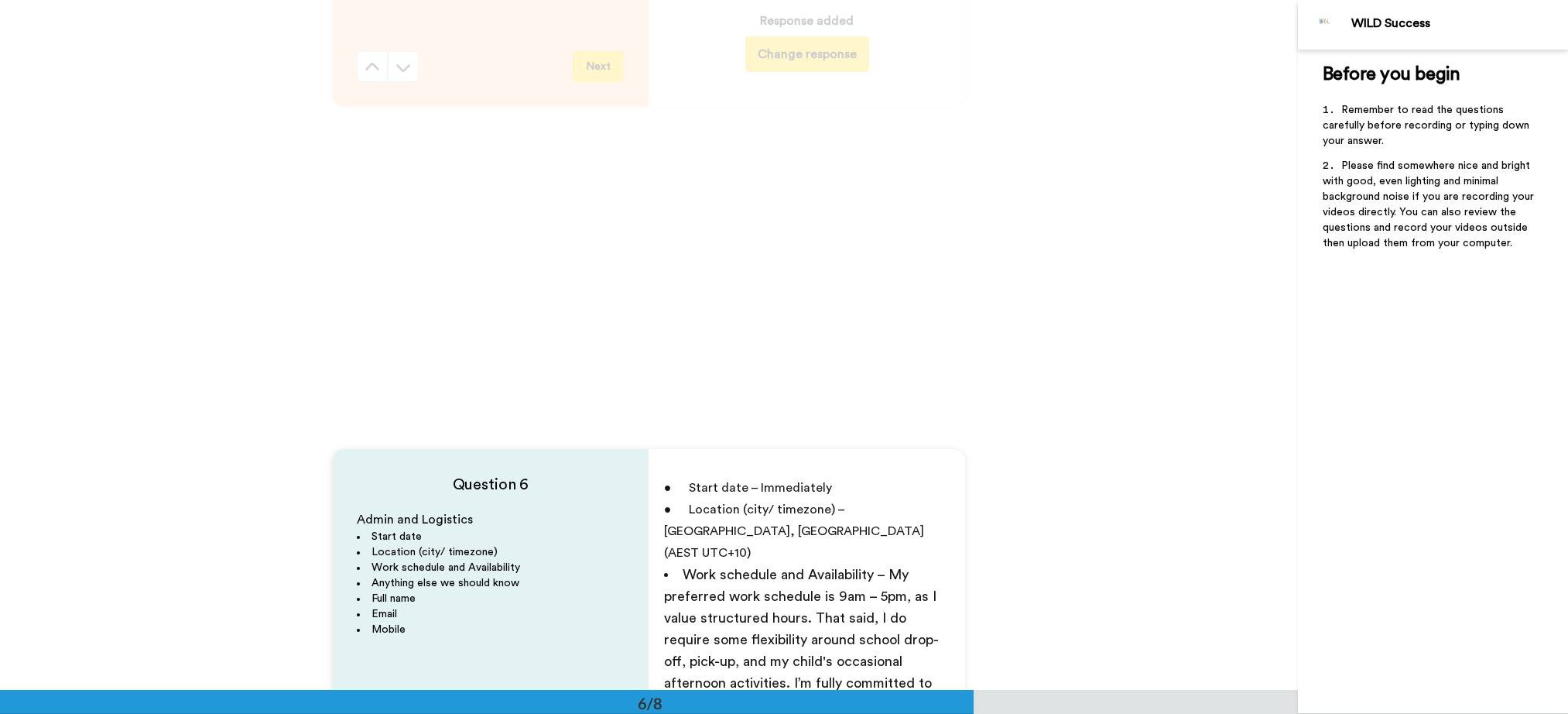
scroll to position [3168, 0]
click at [841, 527] on p "• Location (city/ timezone) – [GEOGRAPHIC_DATA], [GEOGRAPHIC_DATA] (AEST UTC+10)" at bounding box center [807, 532] width 285 height 65
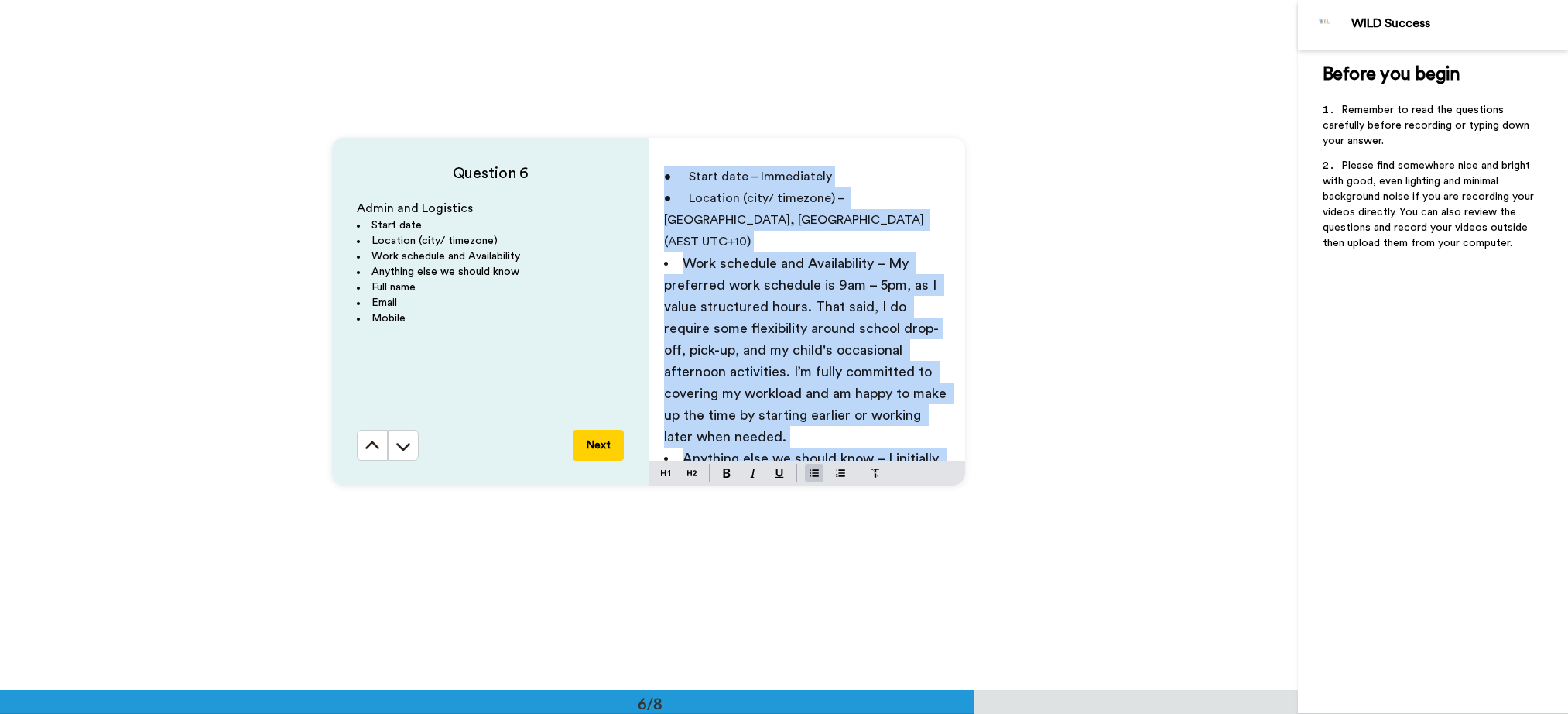
scroll to position [3502, 0]
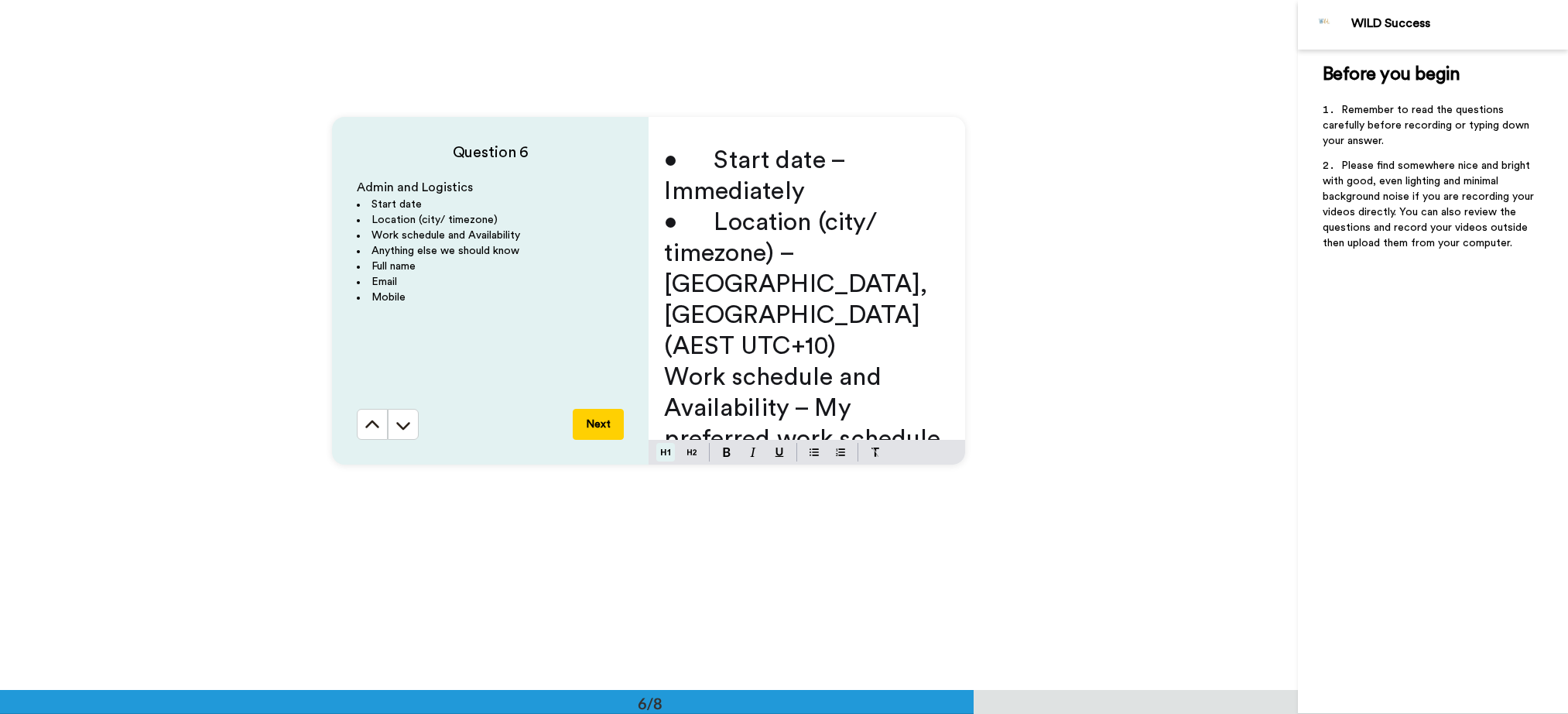
click at [665, 450] on img at bounding box center [666, 451] width 9 height 12
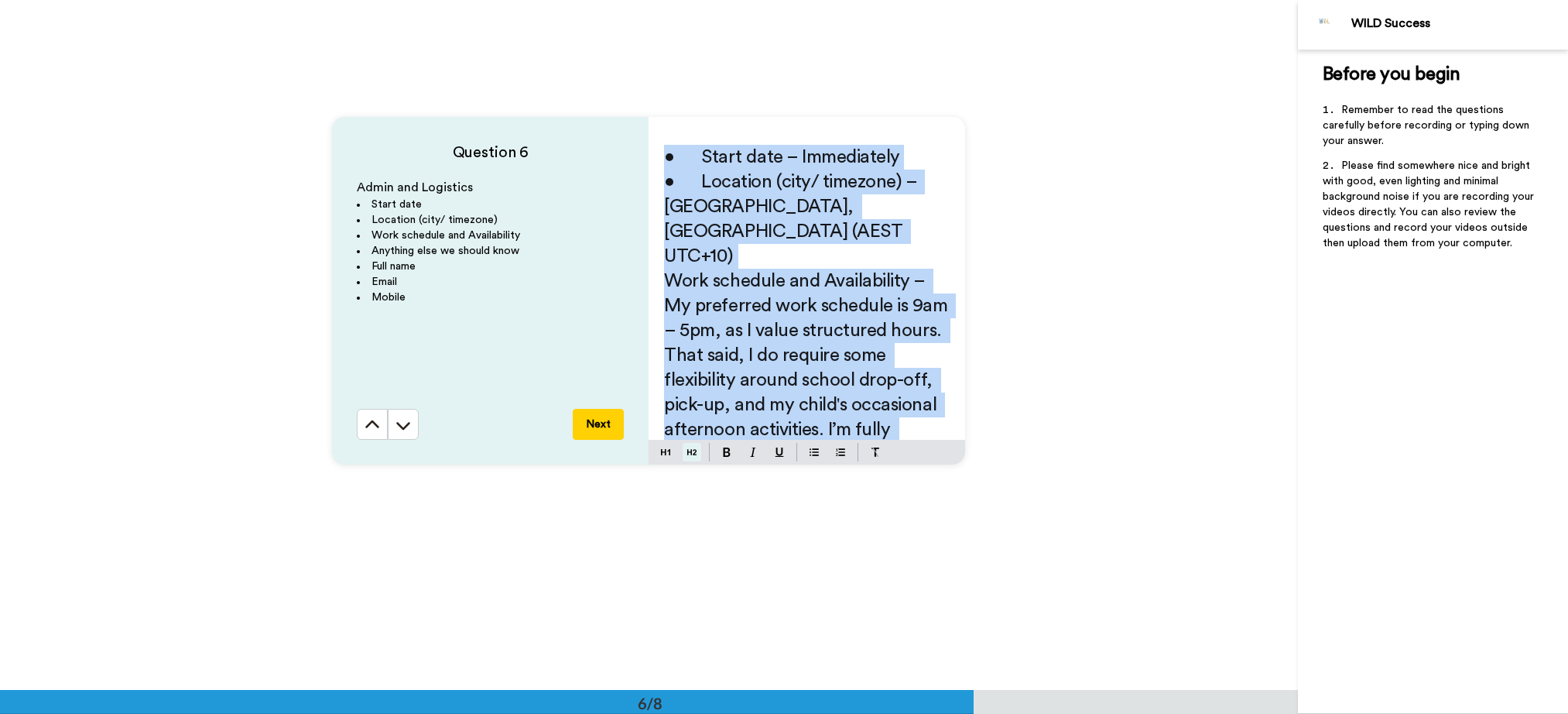
click at [688, 452] on img at bounding box center [693, 451] width 9 height 12
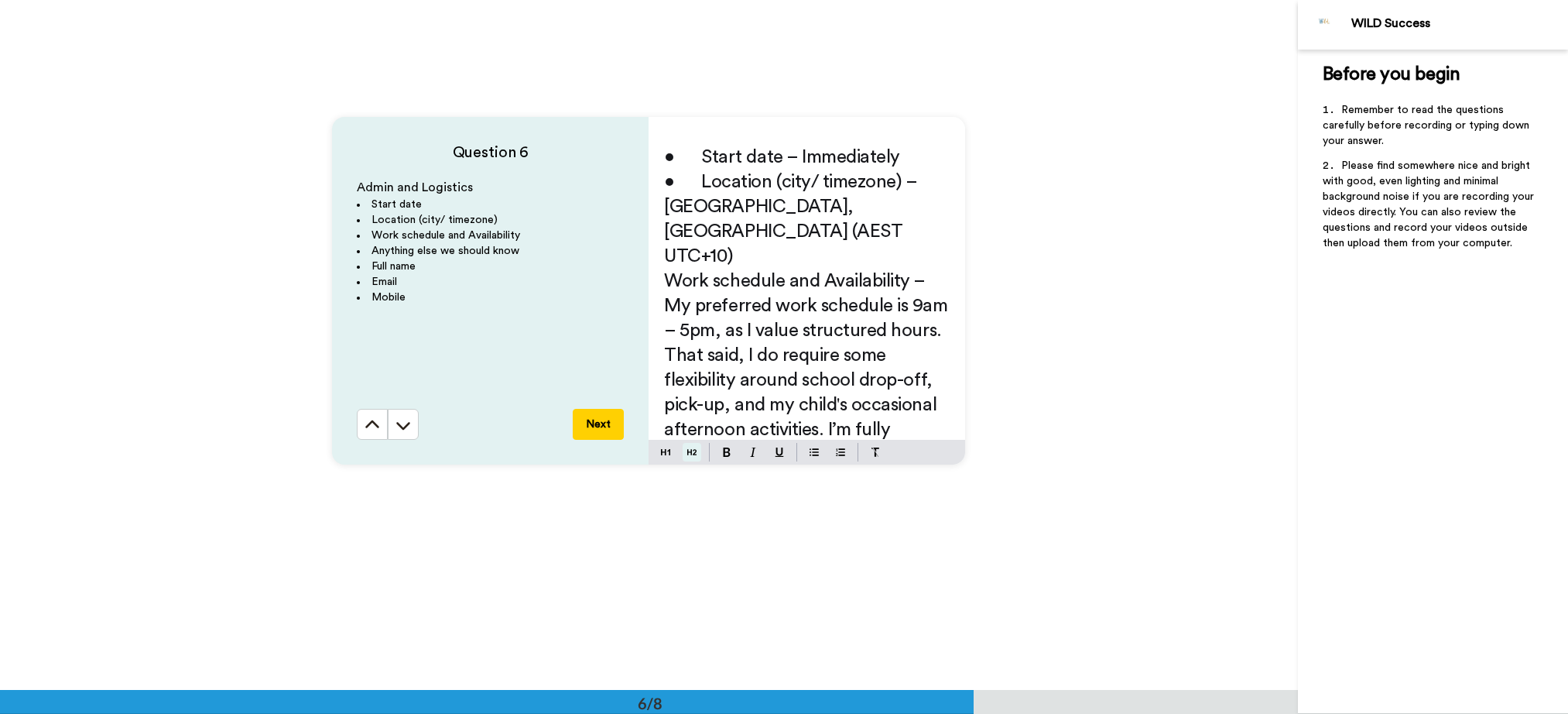
click at [690, 449] on img at bounding box center [693, 451] width 9 height 12
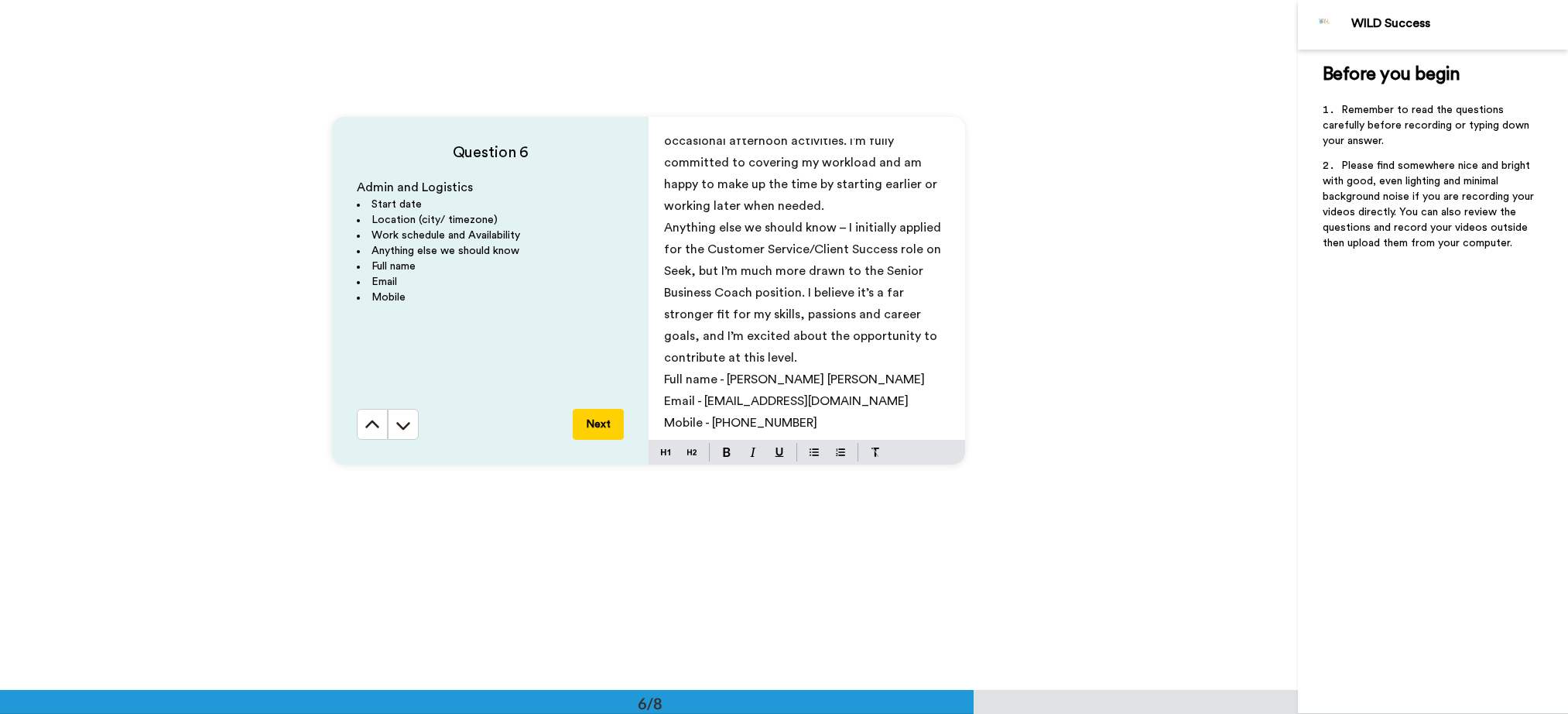
scroll to position [3505, 0]
click at [810, 449] on img at bounding box center [814, 448] width 9 height 12
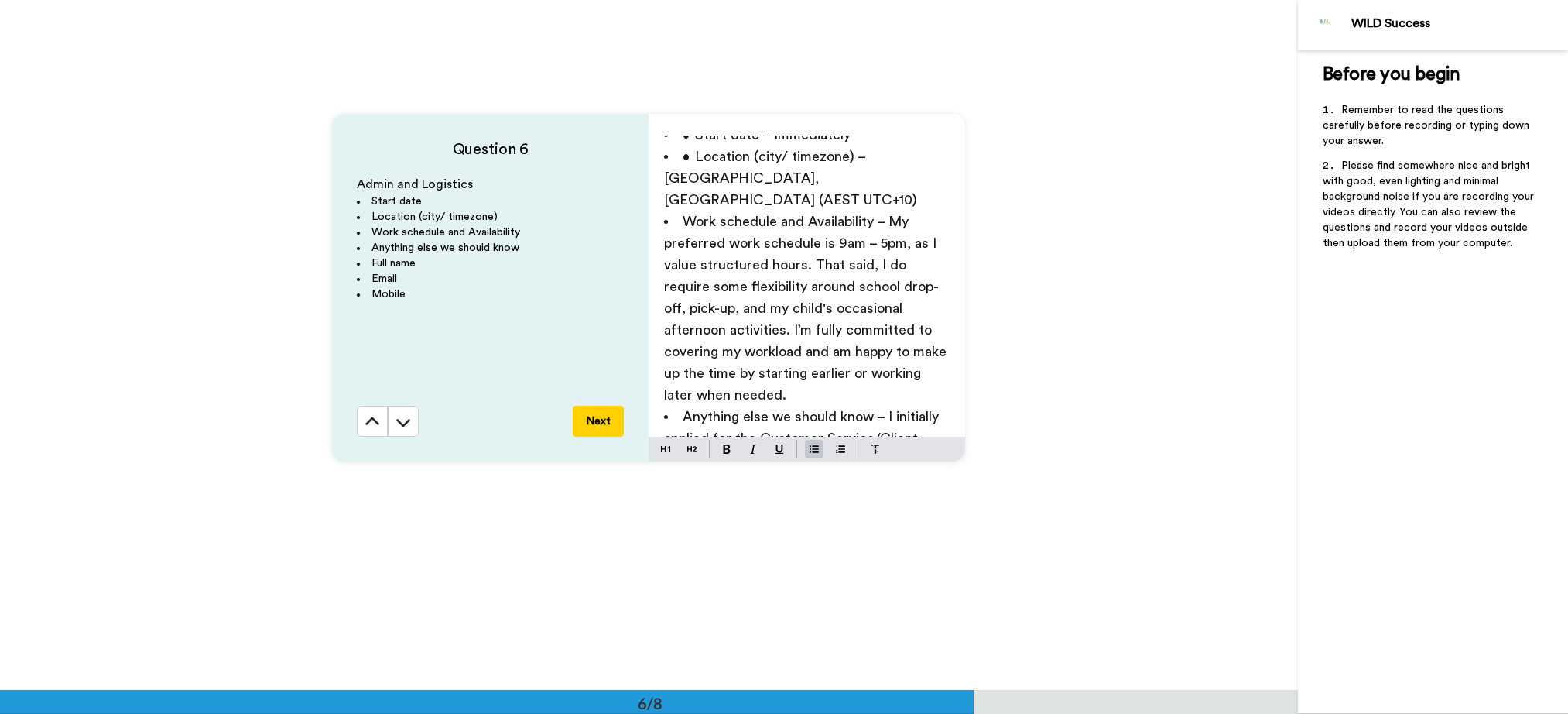
scroll to position [0, 0]
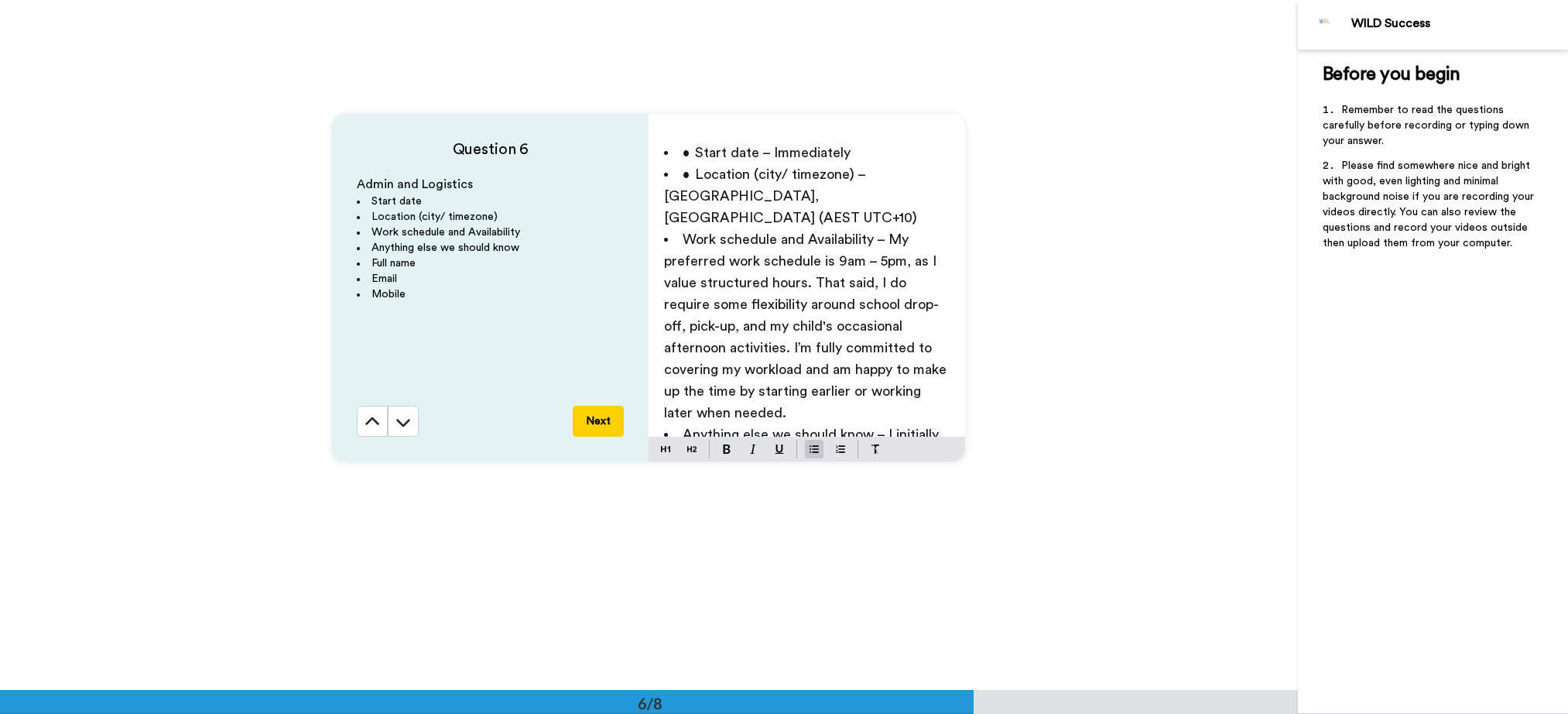
click at [814, 351] on span "Work schedule and Availability – My preferred work schedule is 9am – 5pm, as I …" at bounding box center [807, 326] width 286 height 188
click at [683, 153] on span "• Start date – Immediately" at bounding box center [767, 152] width 168 height 14
click at [781, 181] on span "Location (city/ timezone) – [GEOGRAPHIC_DATA], [GEOGRAPHIC_DATA] (AEST UTC+10)" at bounding box center [791, 195] width 253 height 57
click at [857, 149] on li "Start date – Immediately" at bounding box center [807, 152] width 285 height 22
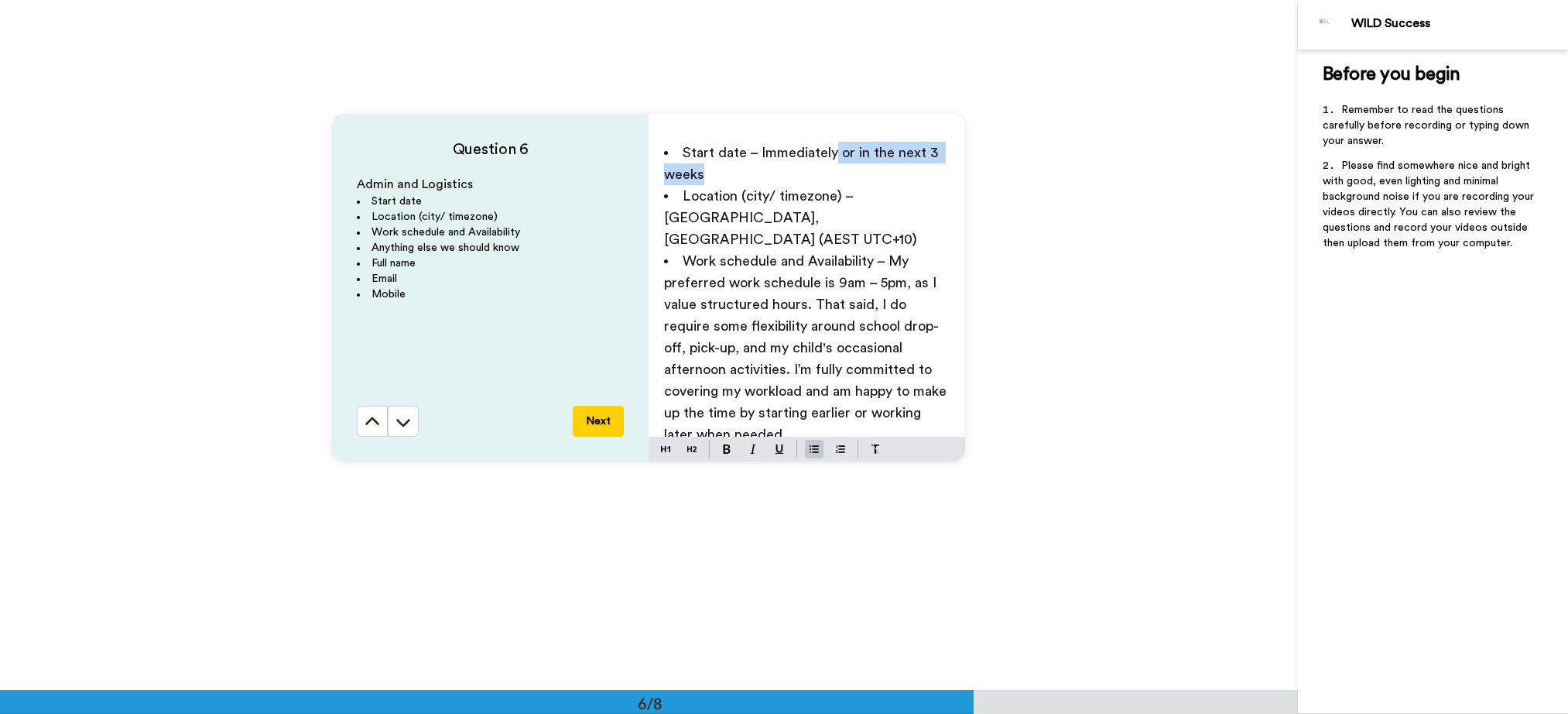
drag, startPoint x: 817, startPoint y: 166, endPoint x: 833, endPoint y: 153, distance: 20.6
click at [833, 153] on li "Start date – Immediately or in the next 3 weeks" at bounding box center [807, 163] width 285 height 43
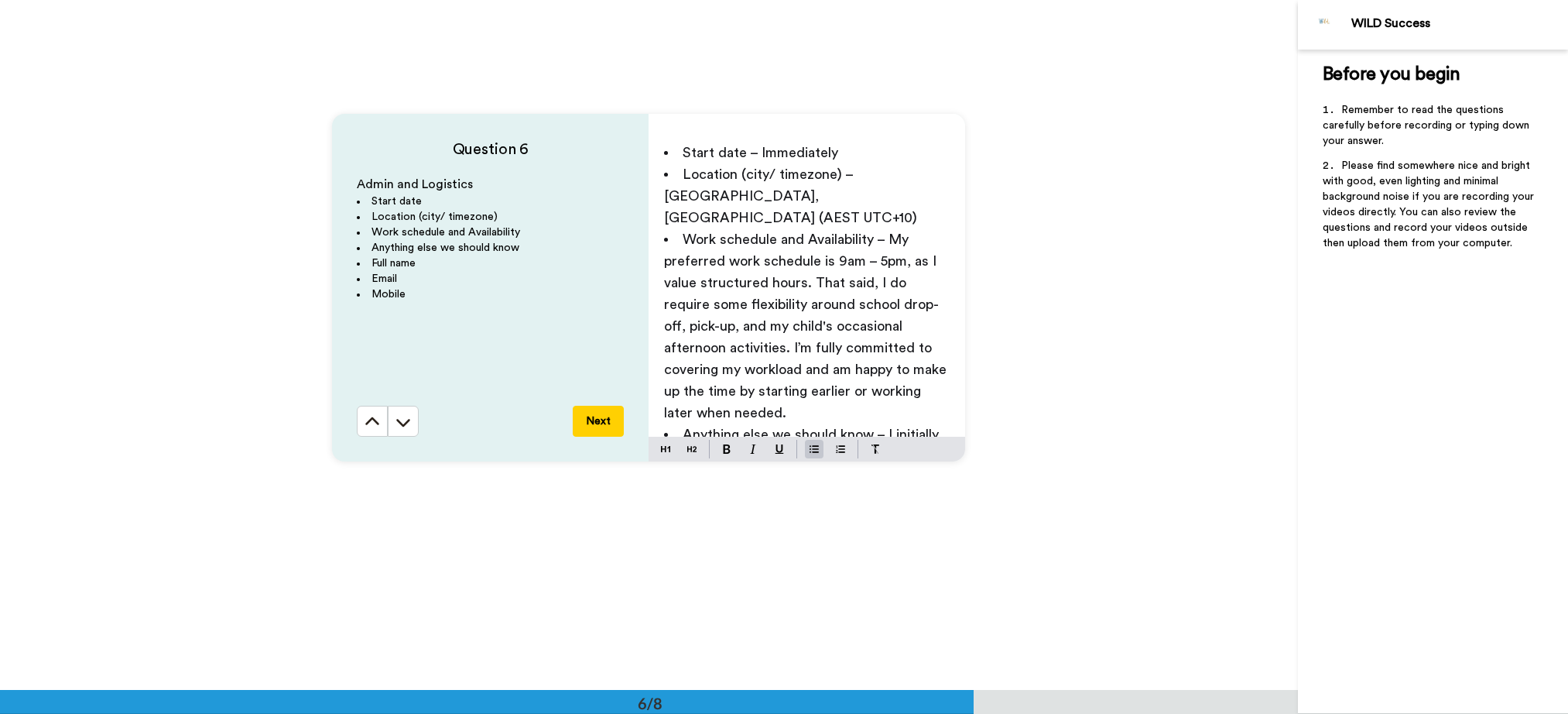
click at [830, 235] on span "Work schedule and Availability – My preferred work schedule is 9am – 5pm, as I …" at bounding box center [807, 326] width 286 height 188
click at [869, 153] on li "Start date – Immediately" at bounding box center [807, 152] width 285 height 22
click at [797, 232] on span "Work schedule and Availability – My preferred work schedule is 9am – 5pm, as I …" at bounding box center [807, 326] width 286 height 188
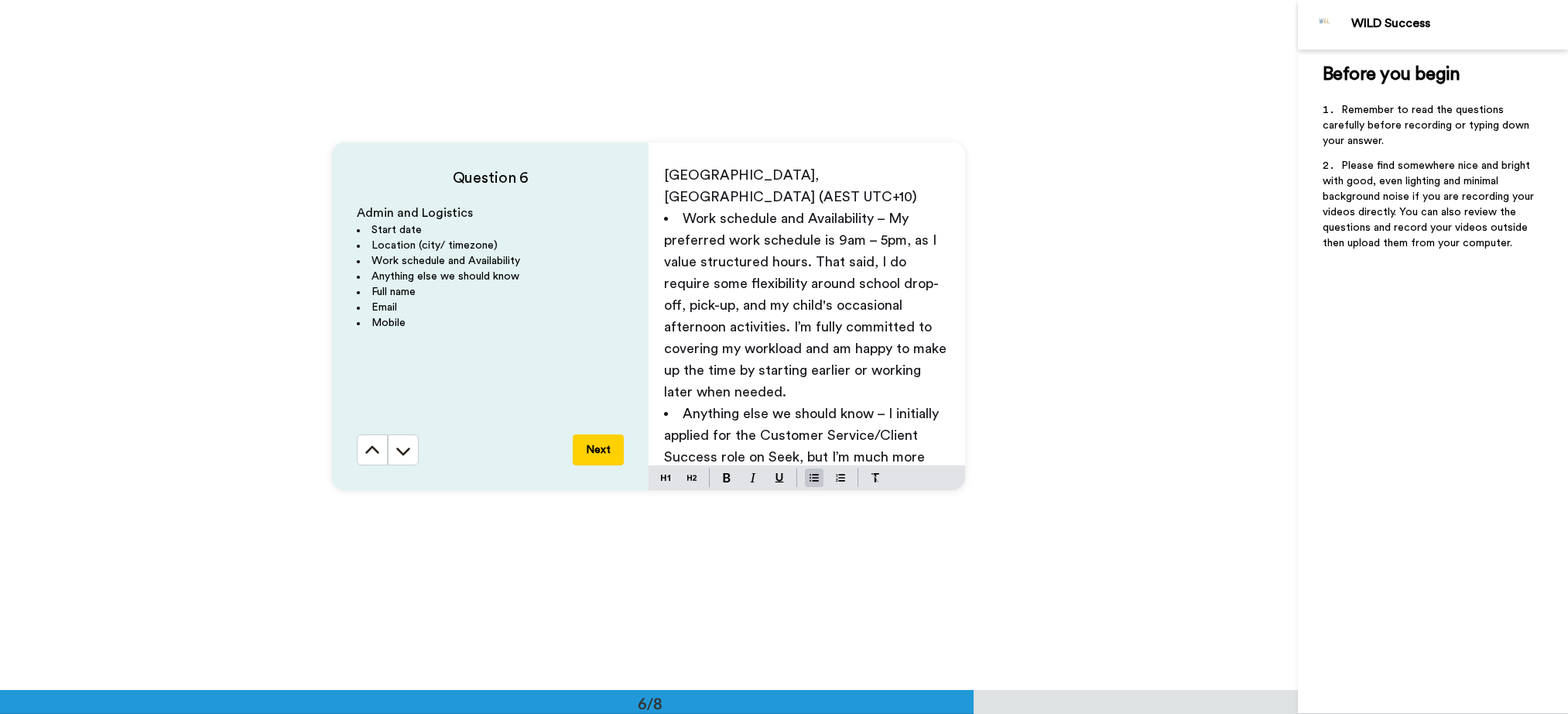
scroll to position [55, 0]
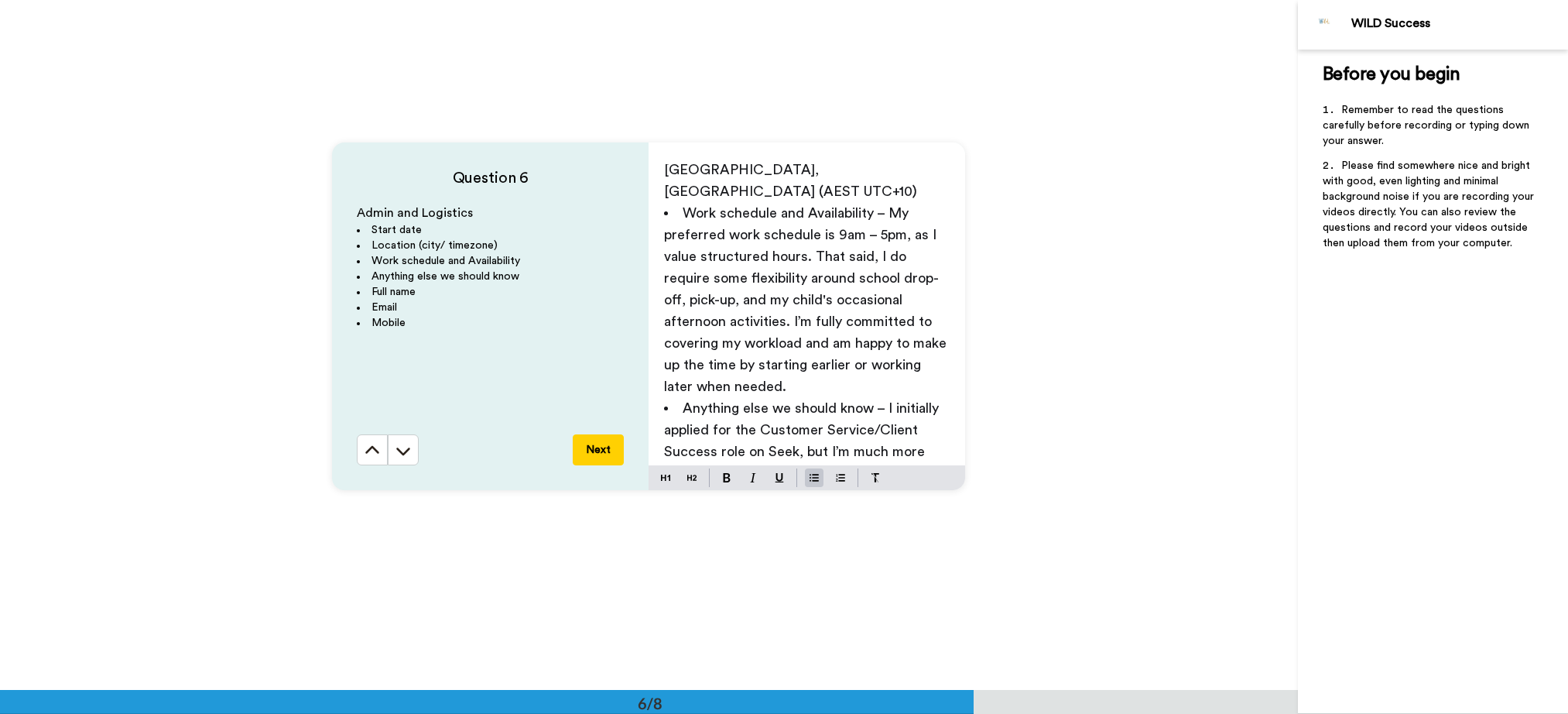
click at [831, 207] on span "Work schedule and Availability – My preferred work schedule is 9am – 5pm, as I …" at bounding box center [807, 299] width 286 height 188
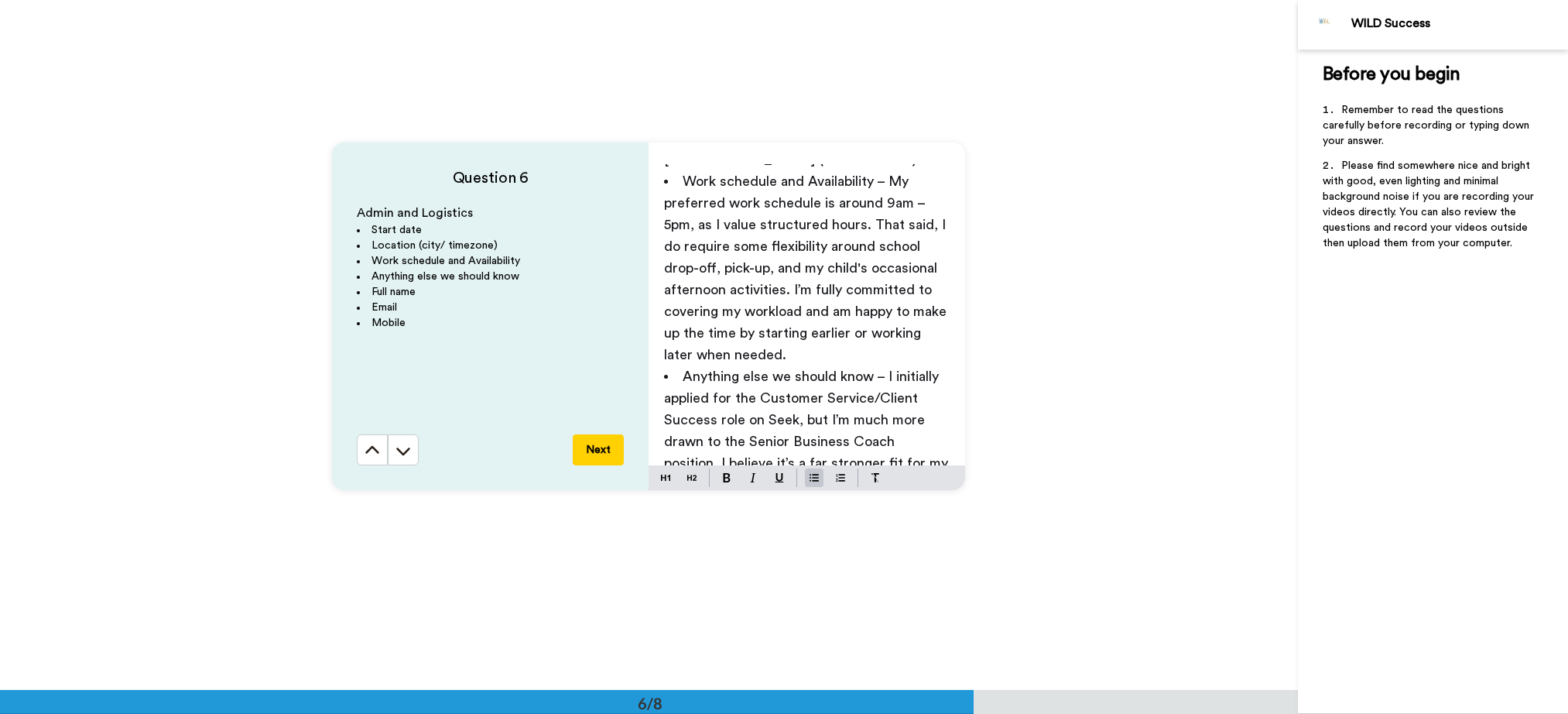
scroll to position [84, 0]
click at [855, 331] on li "Work schedule and Availability – My preferred work schedule is around 9am – 5pm…" at bounding box center [807, 270] width 285 height 195
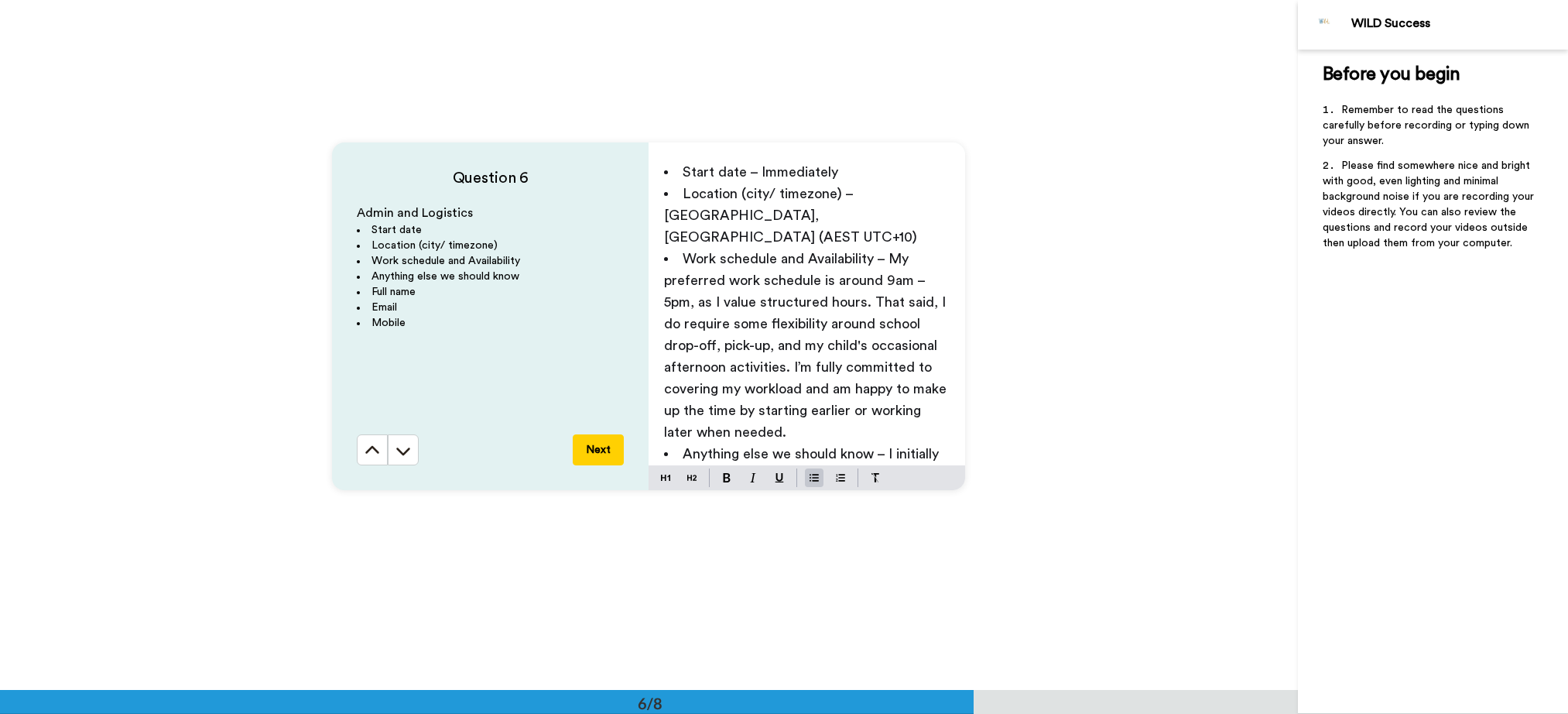
scroll to position [7, 0]
click at [856, 260] on span "Work schedule and Availability – My preferred work schedule is around 9am – 5pm…" at bounding box center [807, 348] width 286 height 188
click at [856, 259] on span "Work schedule and Availability – My preferred work schedule is around 9am – 5pm…" at bounding box center [807, 348] width 286 height 188
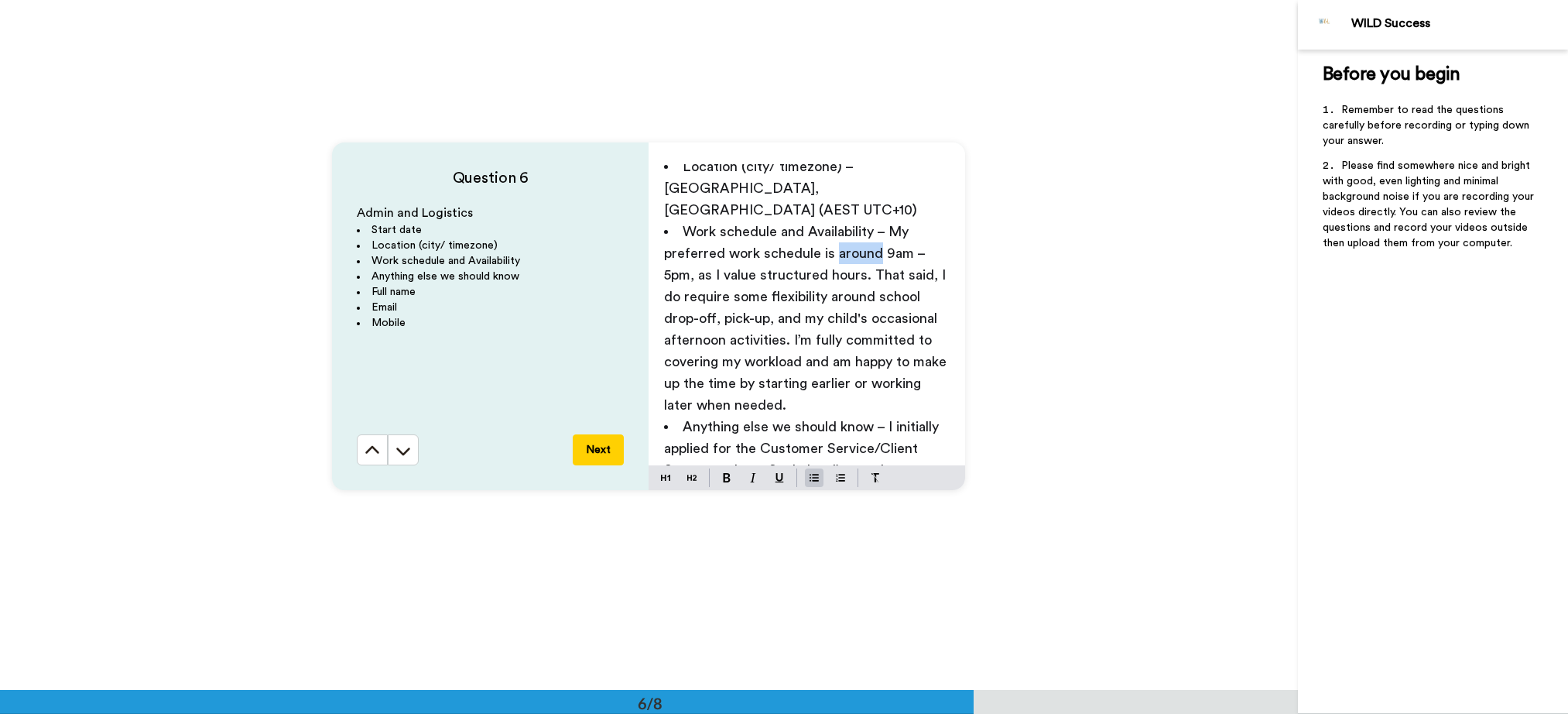
scroll to position [39, 0]
drag, startPoint x: 665, startPoint y: 359, endPoint x: 789, endPoint y: 359, distance: 124.0
click at [789, 359] on span "Work schedule and Availability – My preferred work schedule is around 9am – 5pm…" at bounding box center [807, 315] width 286 height 188
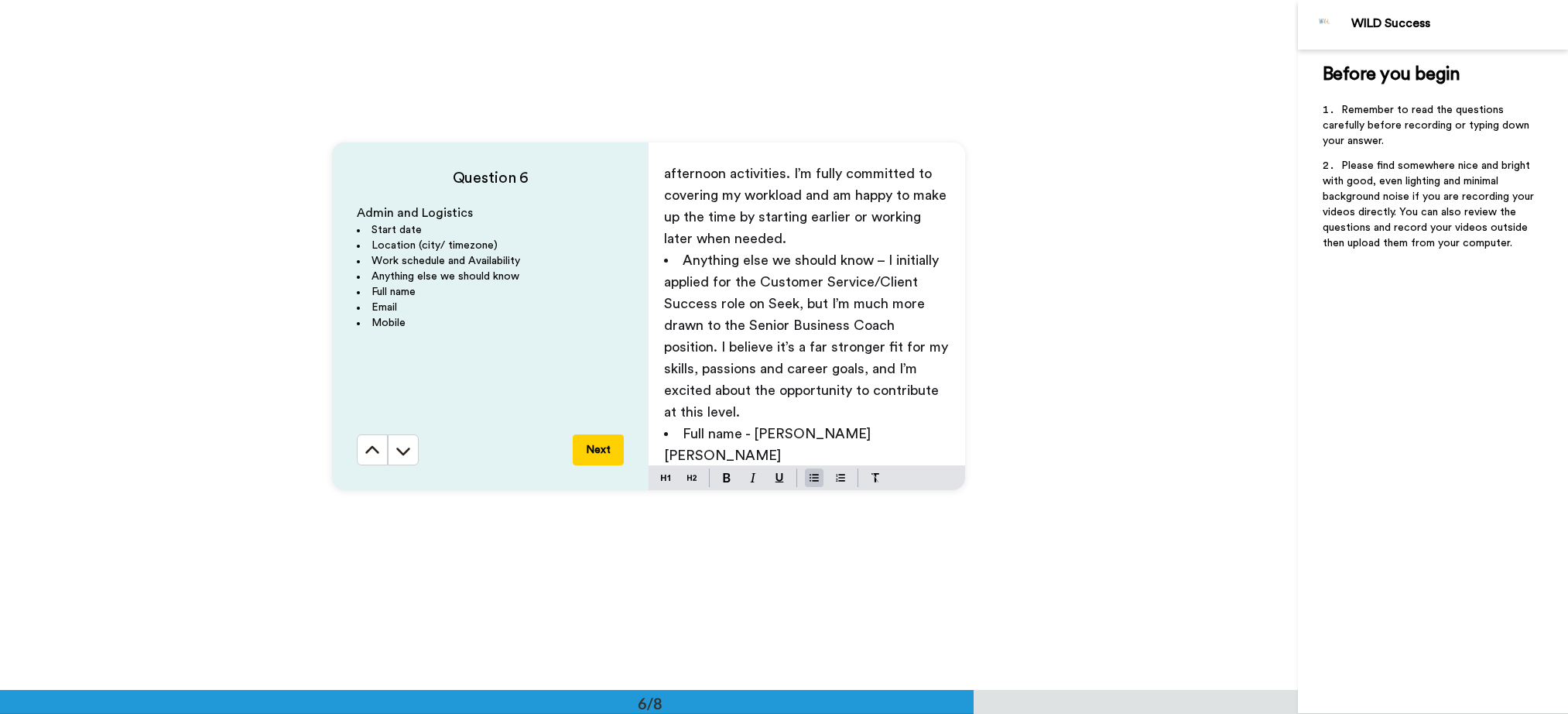
scroll to position [207, 0]
click at [713, 318] on span "Anything else we should know – I initially applied for the Customer Service/Cli…" at bounding box center [808, 331] width 288 height 166
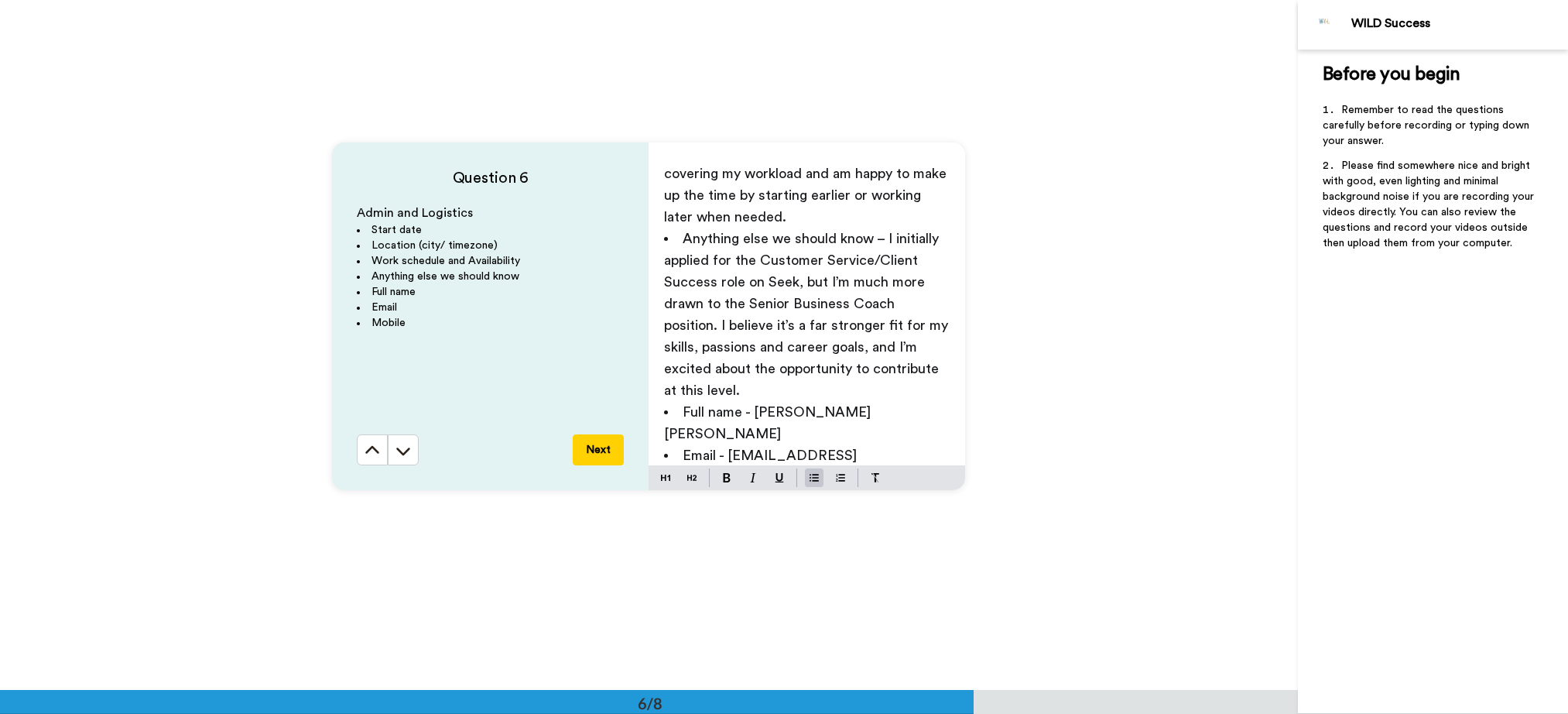
scroll to position [225, 0]
click at [739, 321] on span "Anything else we should know – I initially applied for the Customer Service/Cli…" at bounding box center [808, 313] width 288 height 166
click at [787, 366] on li "Anything else we should know – I initially applied for the Customer Service/Cli…" at bounding box center [807, 313] width 285 height 174
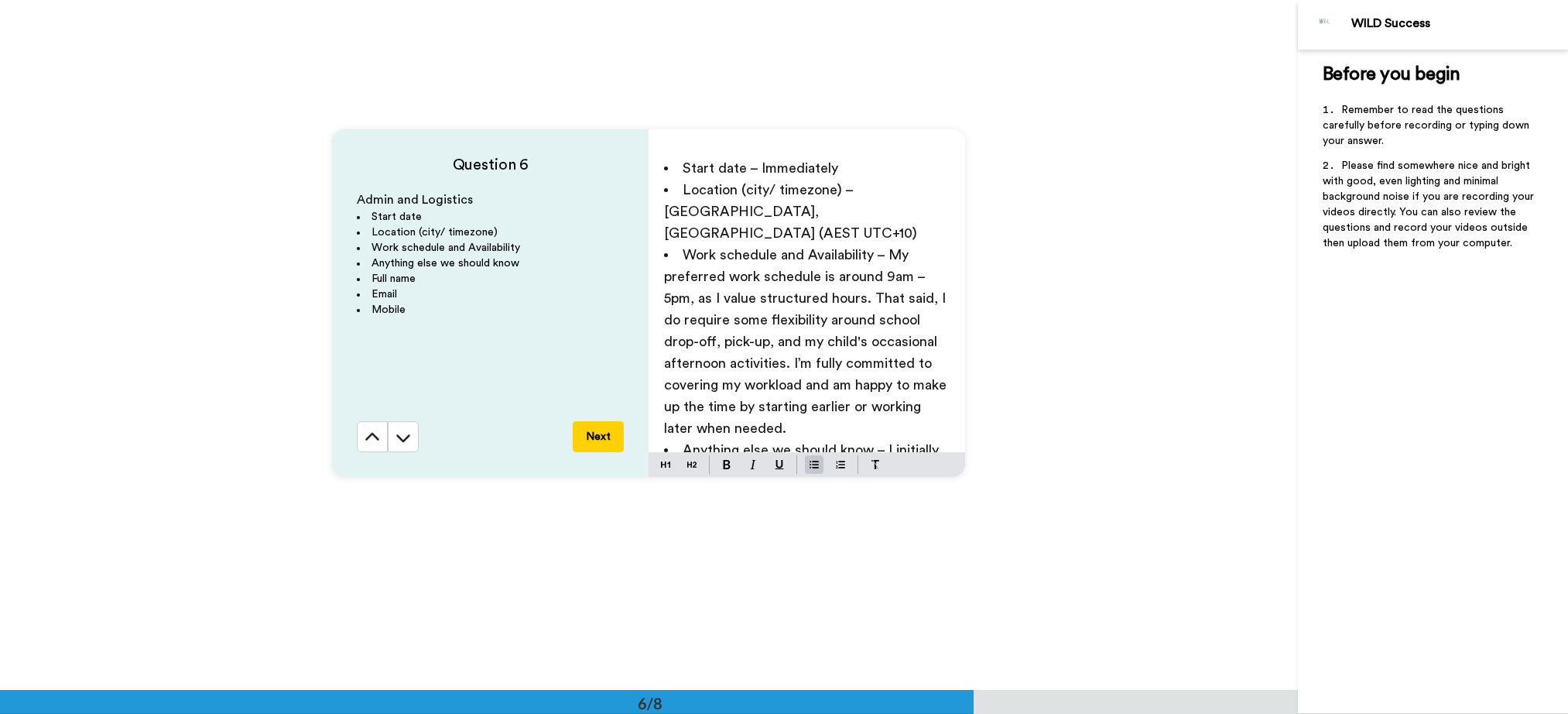
scroll to position [3, 0]
click at [874, 166] on li "Start date – Immediately" at bounding box center [807, 164] width 285 height 22
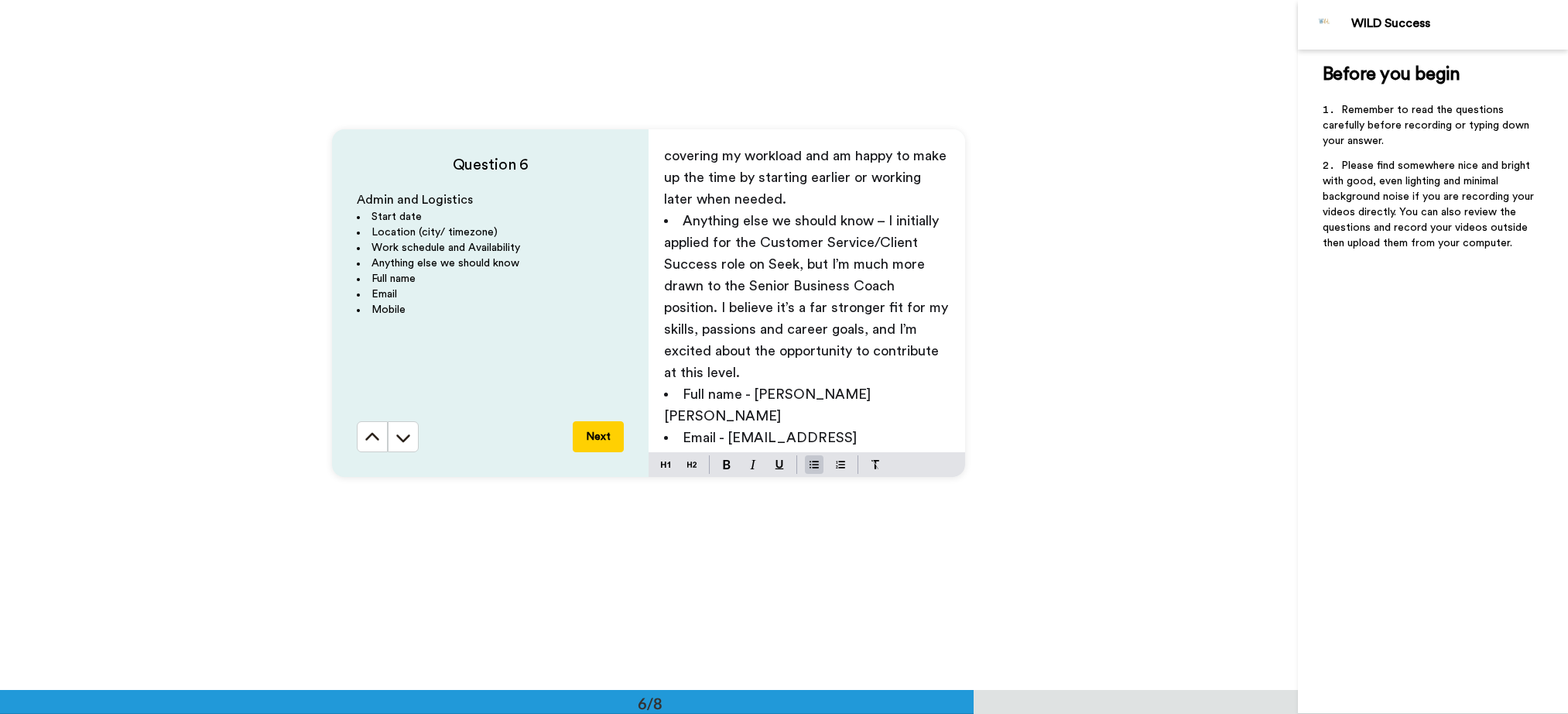
scroll to position [232, 0]
click at [591, 433] on button "Next" at bounding box center [598, 436] width 51 height 31
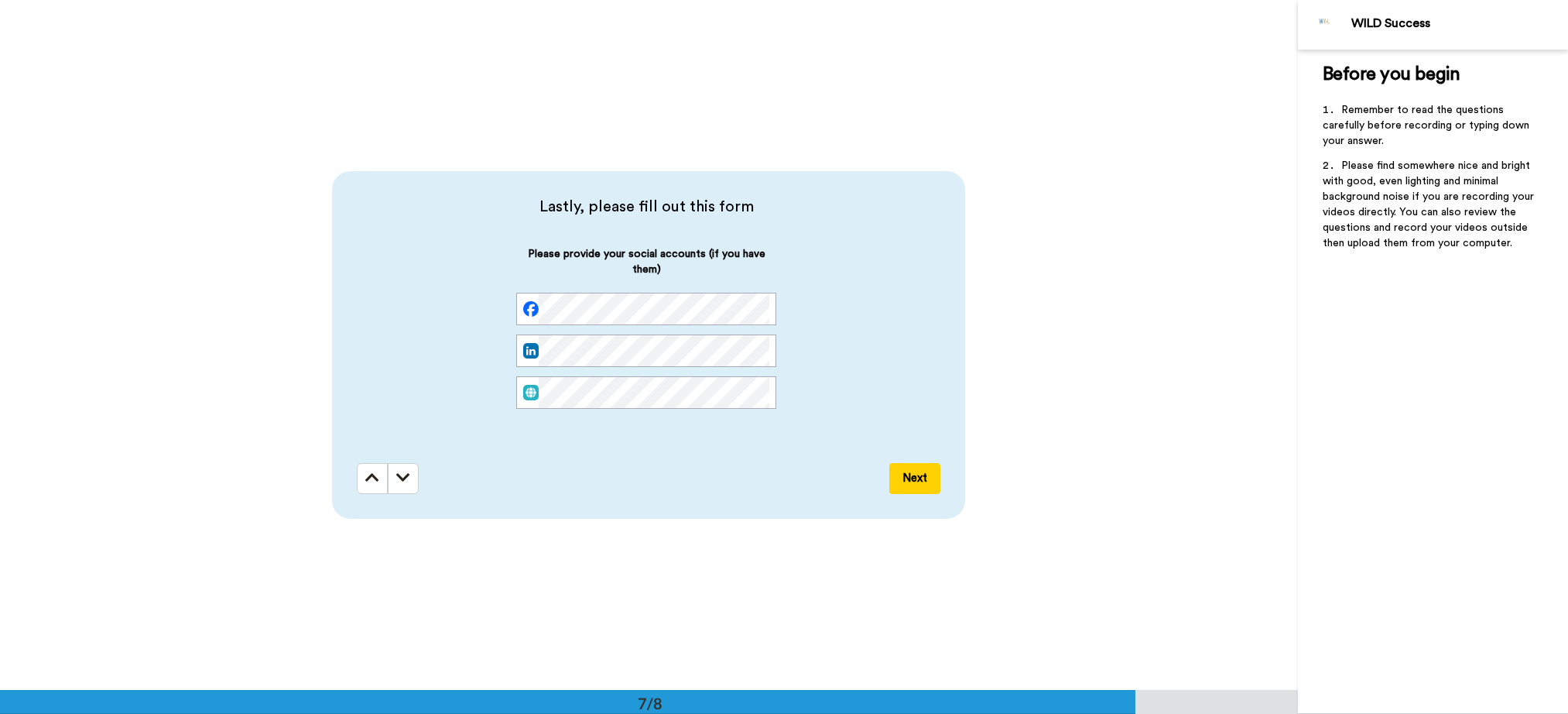
scroll to position [0, 0]
click at [462, 356] on div "Please provide your social accounts (if you have them)" at bounding box center [646, 340] width 579 height 188
click at [636, 473] on div "Next" at bounding box center [648, 478] width 584 height 31
click at [906, 482] on button "Next" at bounding box center [915, 478] width 51 height 31
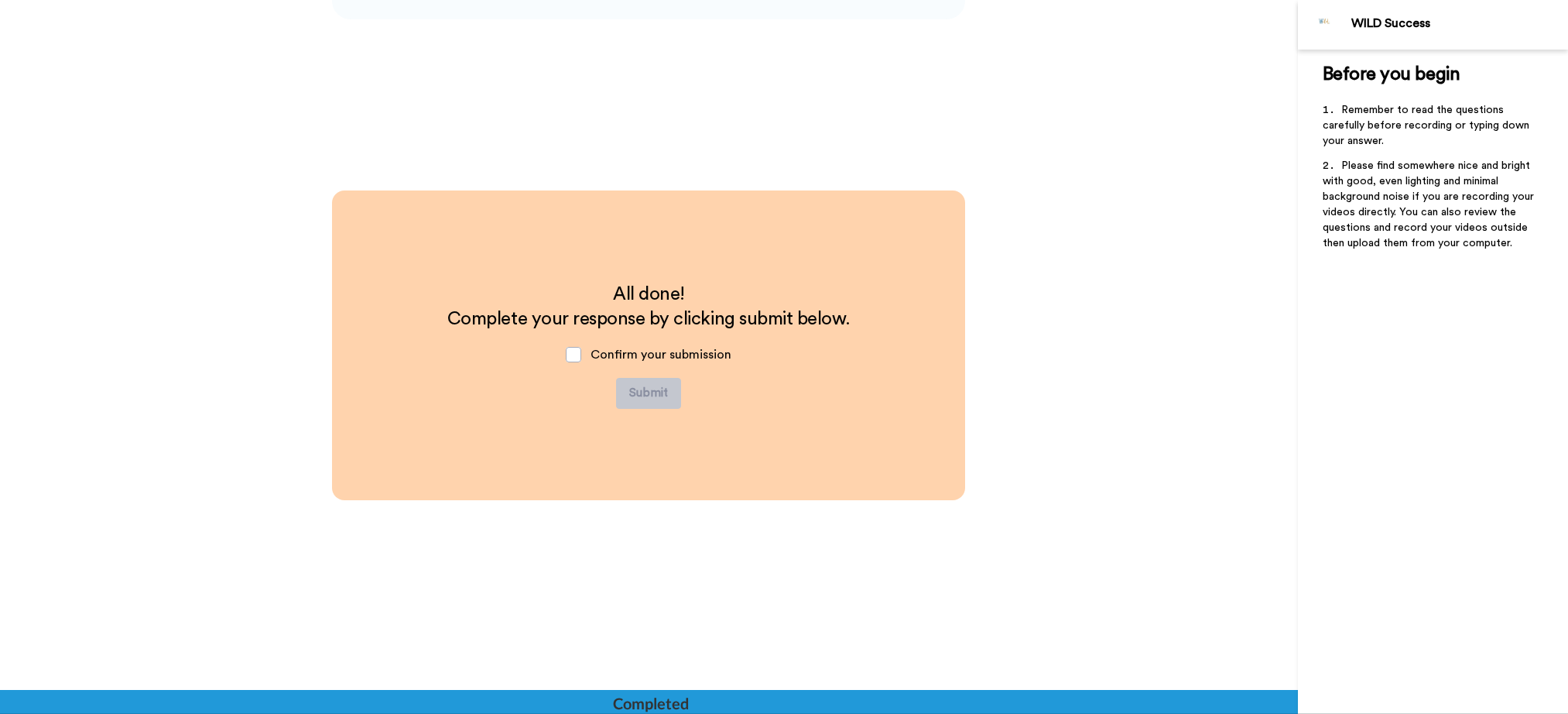
scroll to position [4639, 0]
click at [622, 357] on span "Confirm your submission" at bounding box center [661, 353] width 141 height 12
click at [566, 356] on span at bounding box center [573, 354] width 15 height 15
drag, startPoint x: 646, startPoint y: 395, endPoint x: 875, endPoint y: 460, distance: 238.0
click at [875, 460] on div "All done! Complete your response by clicking submit below. Confirm your submiss…" at bounding box center [648, 344] width 633 height 310
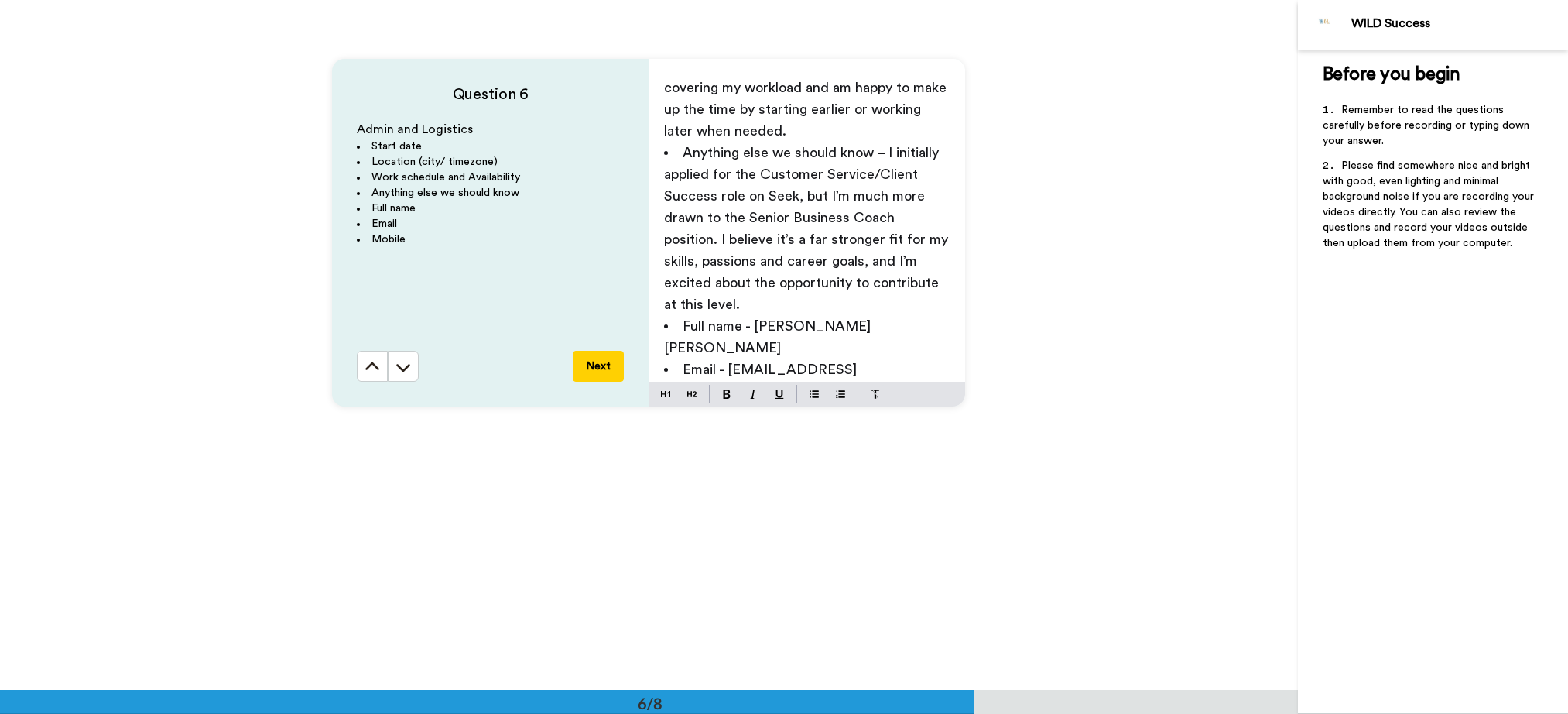
scroll to position [228, 0]
click at [683, 237] on span "Anything else we should know – I initially applied for the Customer Service/Cli…" at bounding box center [808, 227] width 288 height 166
drag, startPoint x: 785, startPoint y: 281, endPoint x: 783, endPoint y: 271, distance: 10.2
click at [785, 281] on li "Anything else we should know – I initially applied for the Customer Service/Cli…" at bounding box center [807, 227] width 285 height 174
click at [775, 244] on span "Anything else we should know – I initially applied for the Customer Service/Cli…" at bounding box center [808, 227] width 288 height 166
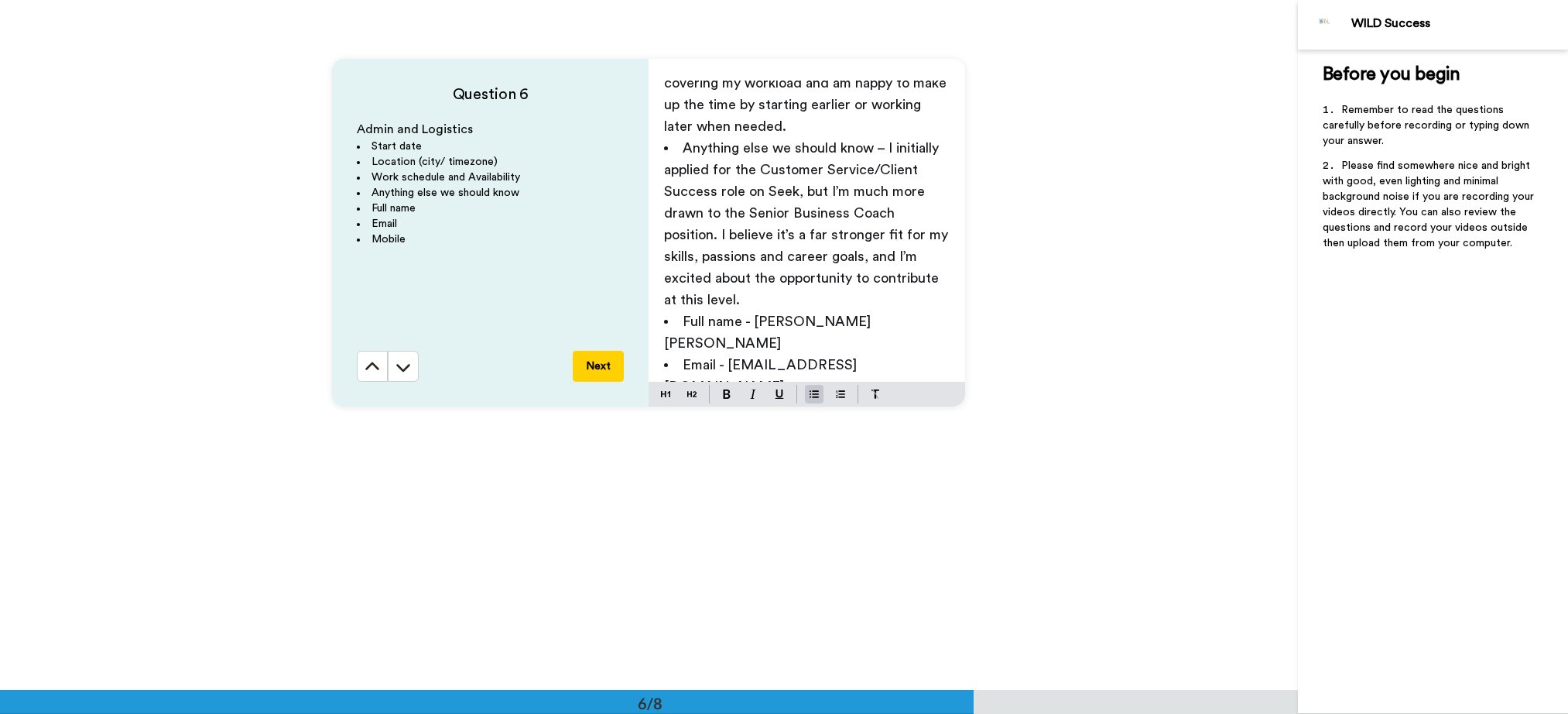
scroll to position [3563, 0]
click at [586, 364] on button "Next" at bounding box center [598, 362] width 51 height 31
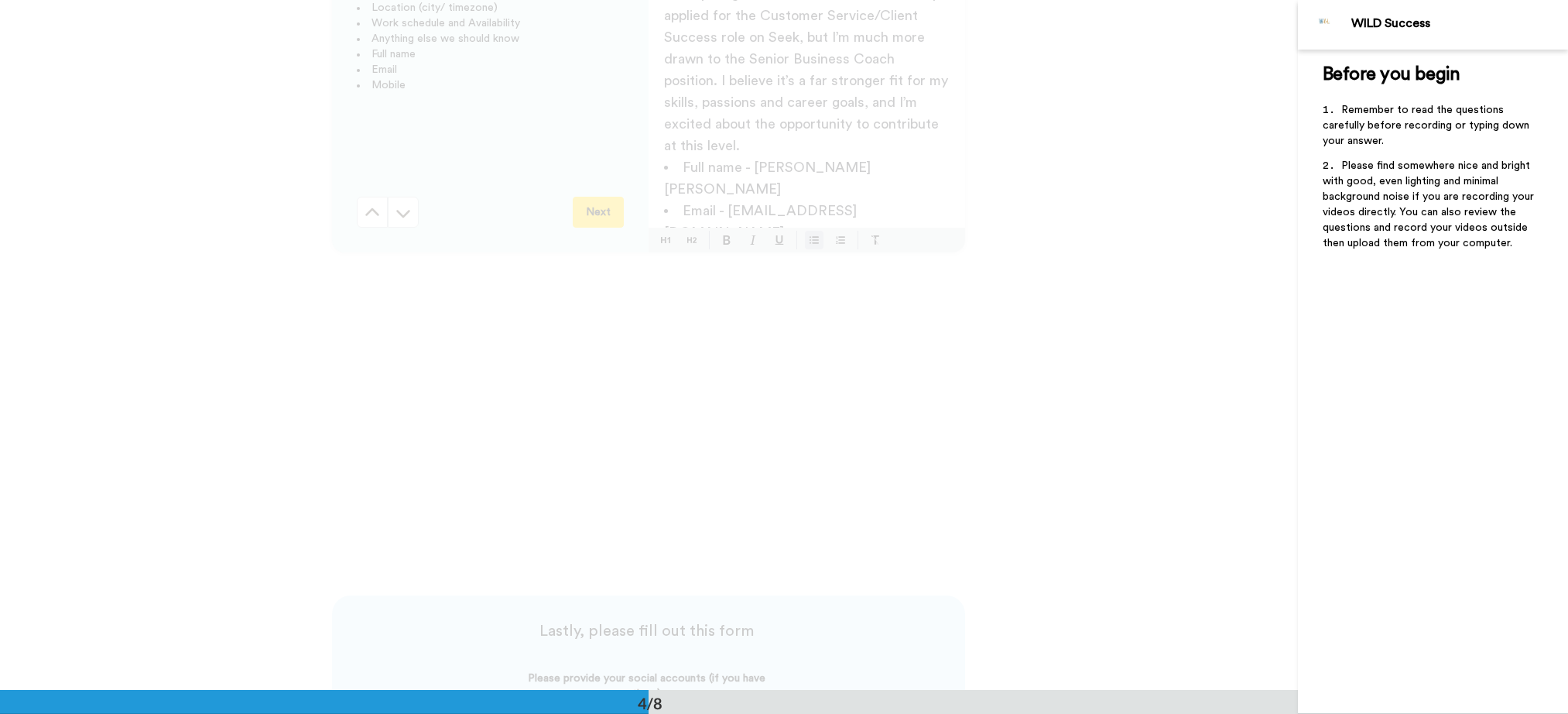
scroll to position [4828, 0]
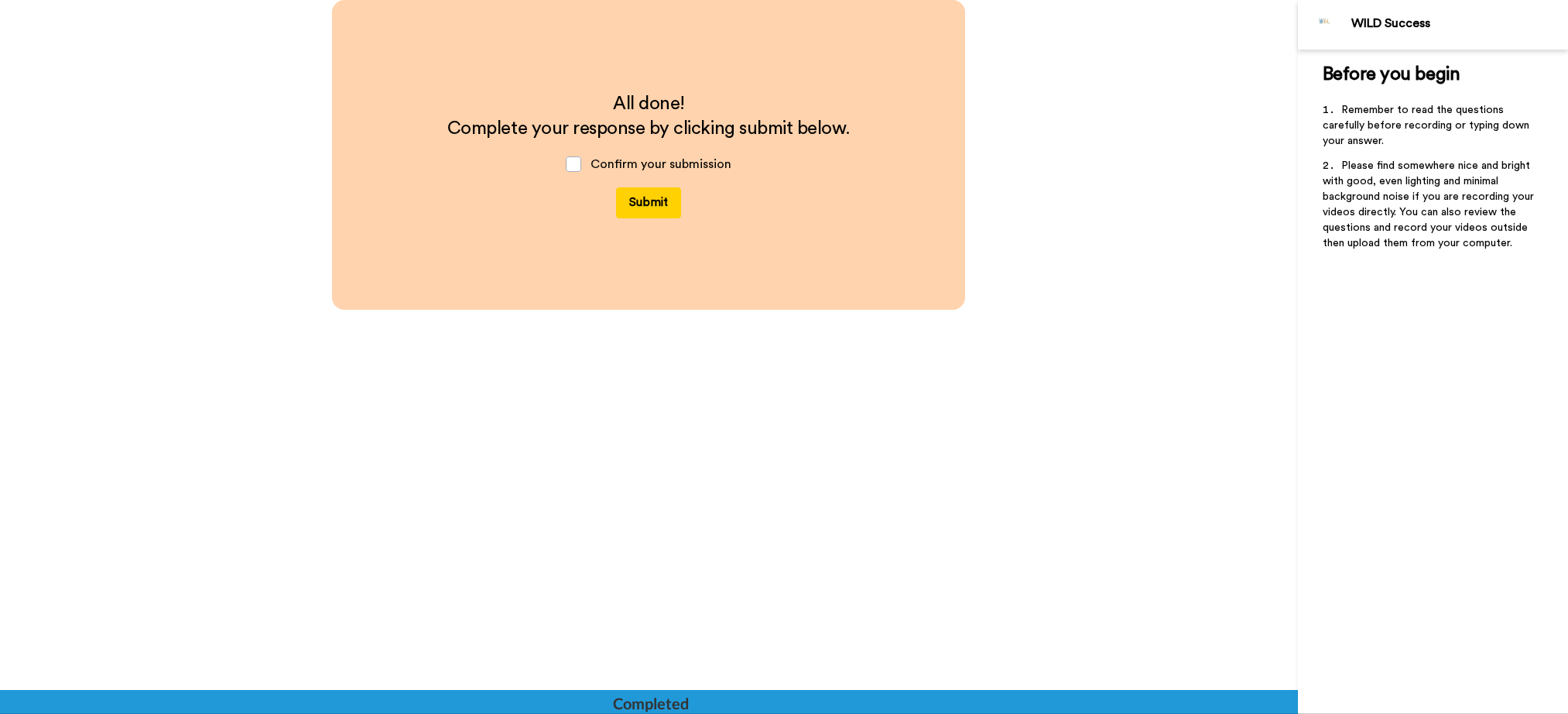
click at [658, 199] on button "Submit" at bounding box center [648, 203] width 65 height 31
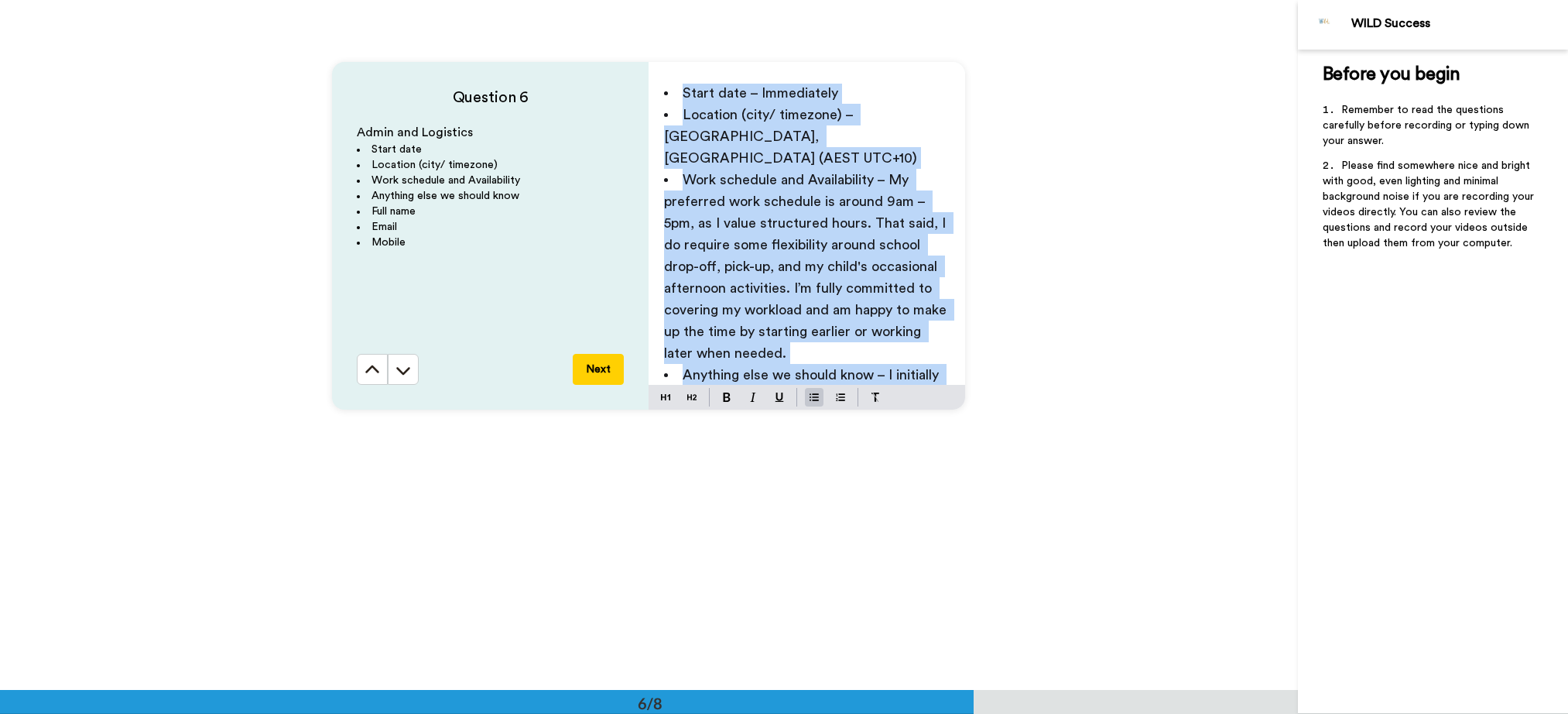
scroll to position [0, 0]
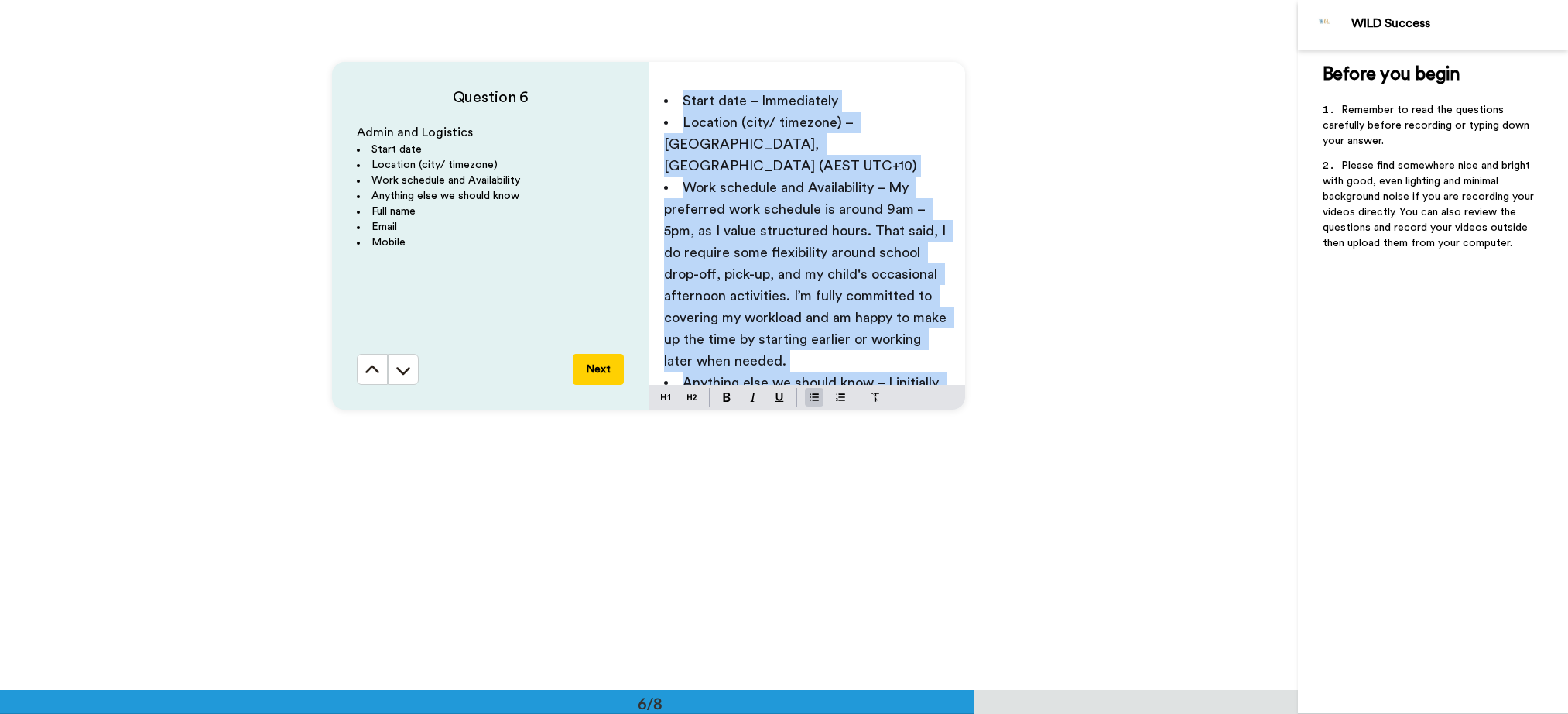
drag, startPoint x: 860, startPoint y: 344, endPoint x: 645, endPoint y: 84, distance: 337.4
click at [648, 84] on div "Start date – Immediately Location (city/ timezone) – [GEOGRAPHIC_DATA], [GEOGRA…" at bounding box center [806, 234] width 316 height 301
copy ul "Start date – Immediately Location (city/ timezone) – [GEOGRAPHIC_DATA], [GEOGRA…"
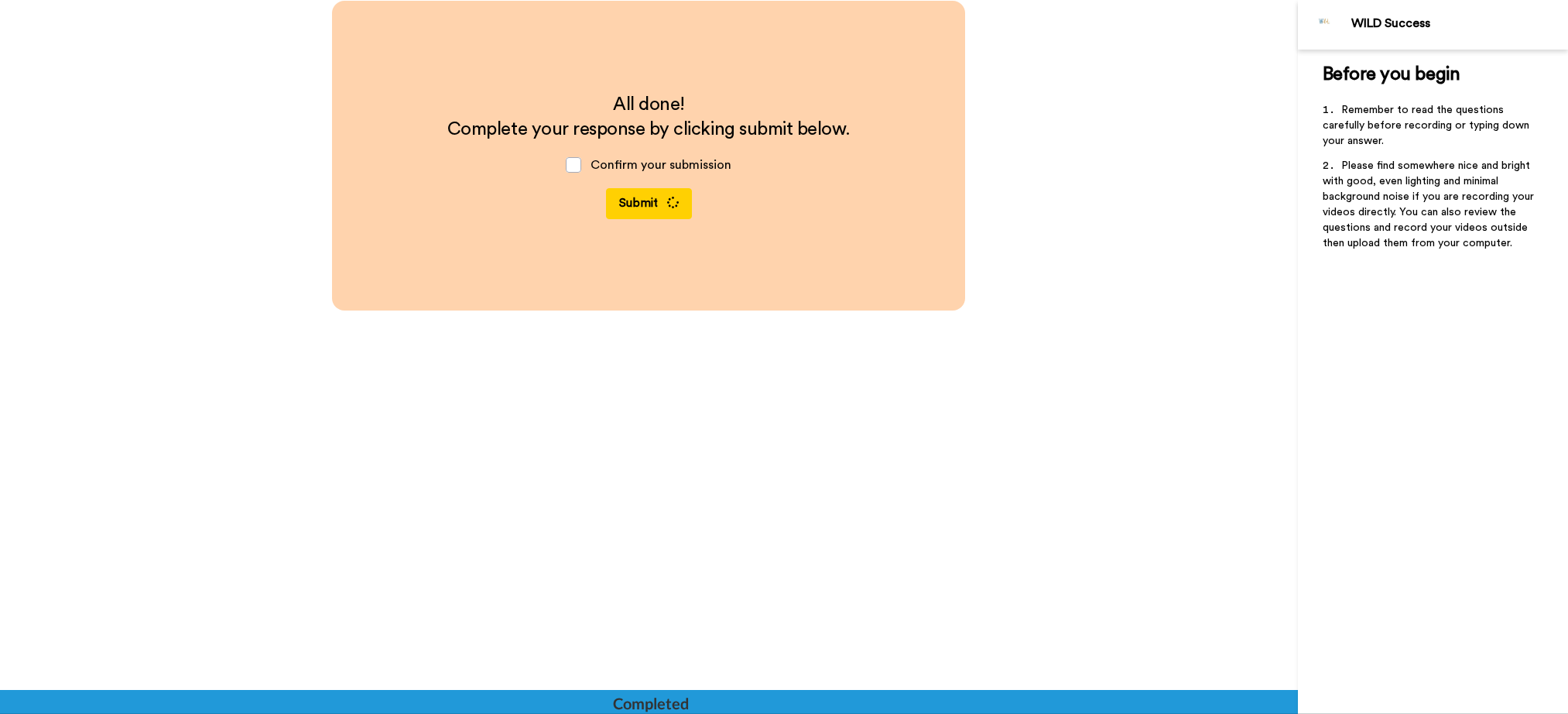
scroll to position [4828, 0]
click at [644, 206] on button "Submit" at bounding box center [649, 203] width 86 height 31
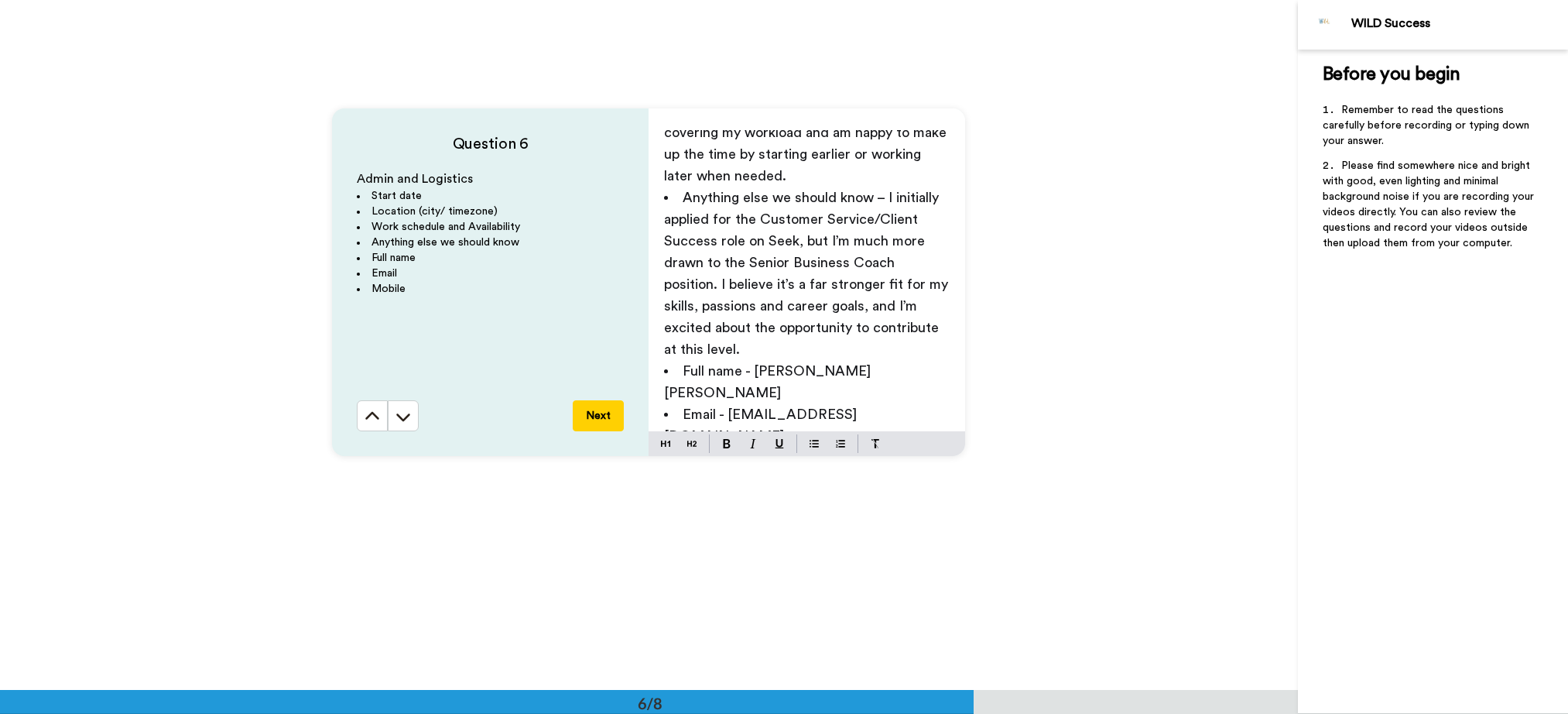
scroll to position [3549, 0]
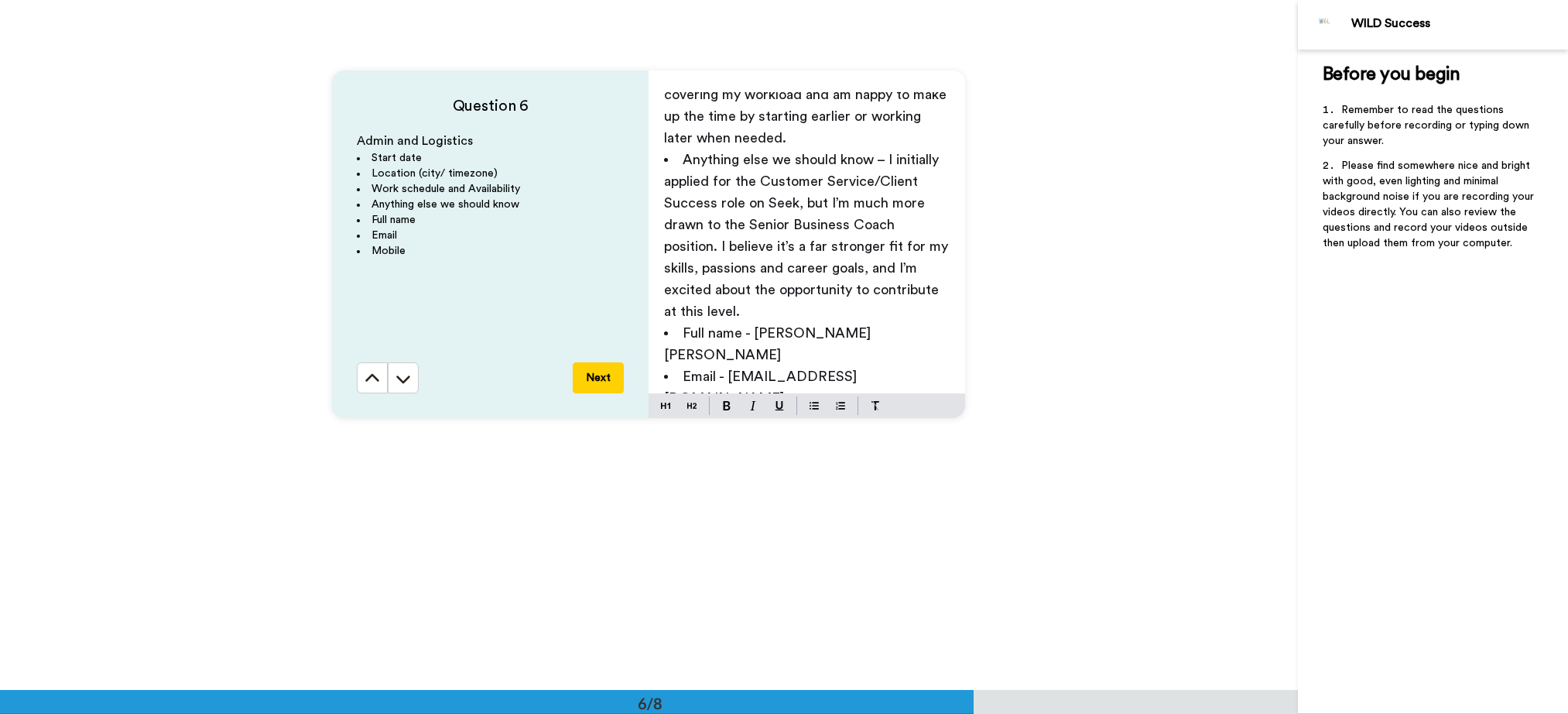
click at [602, 382] on button "Next" at bounding box center [598, 377] width 51 height 31
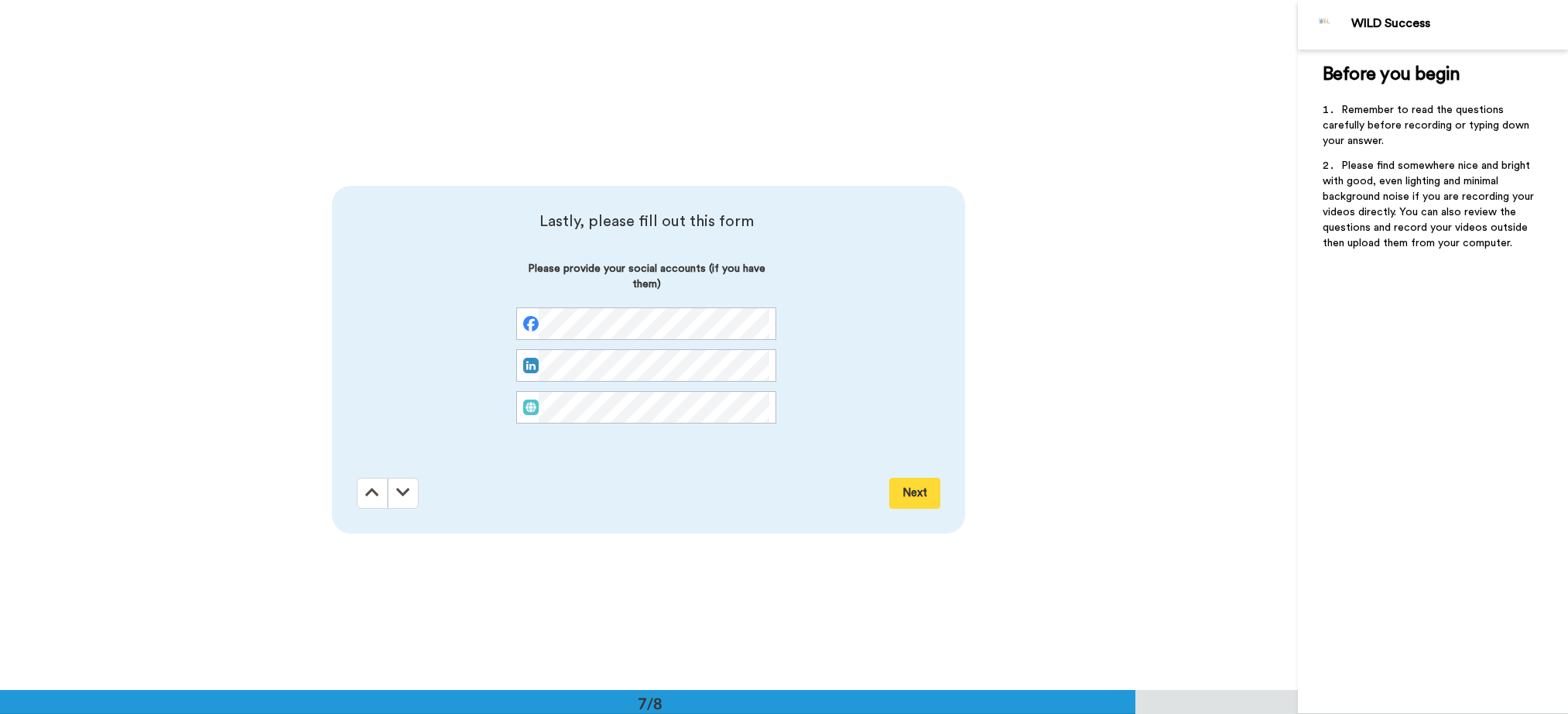
scroll to position [4139, 0]
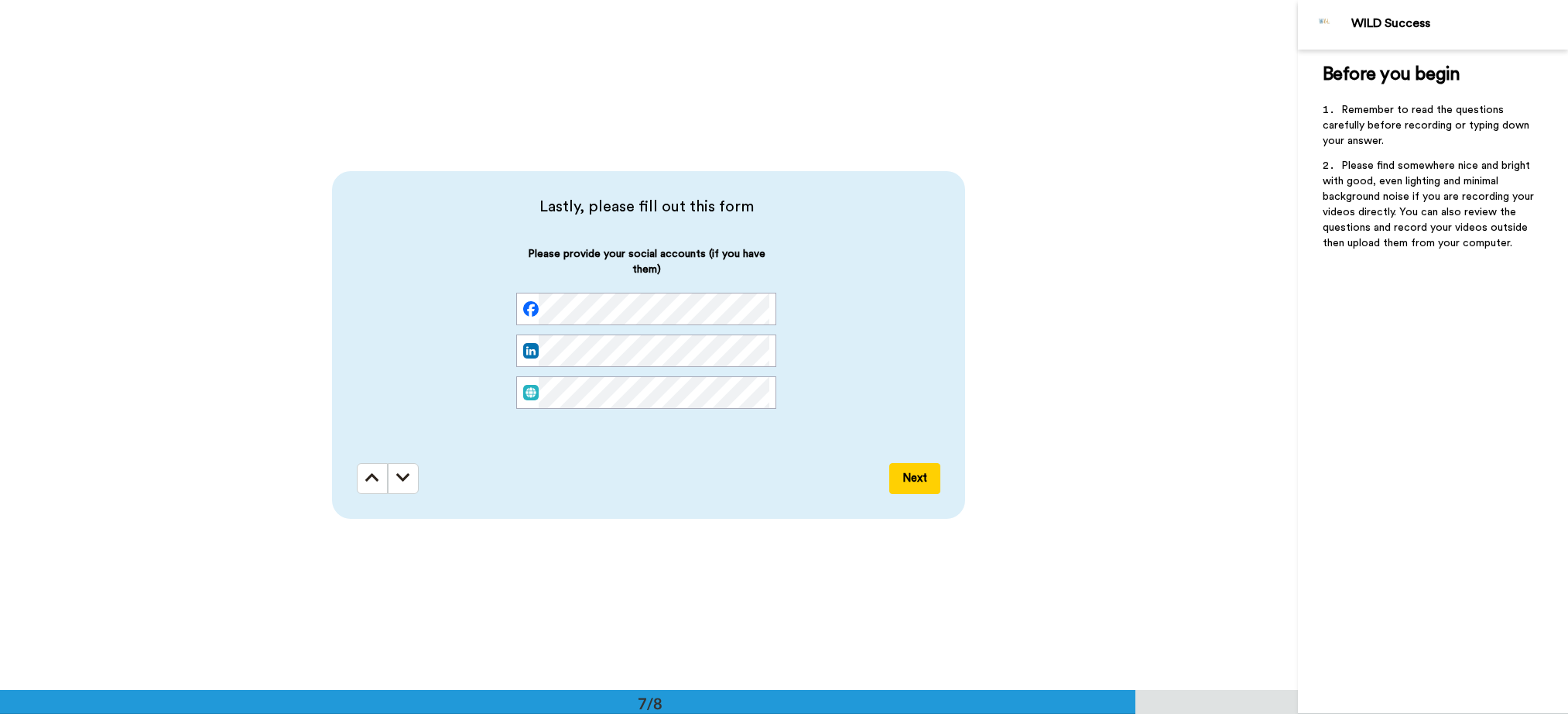
click at [917, 478] on button "Next" at bounding box center [915, 478] width 51 height 31
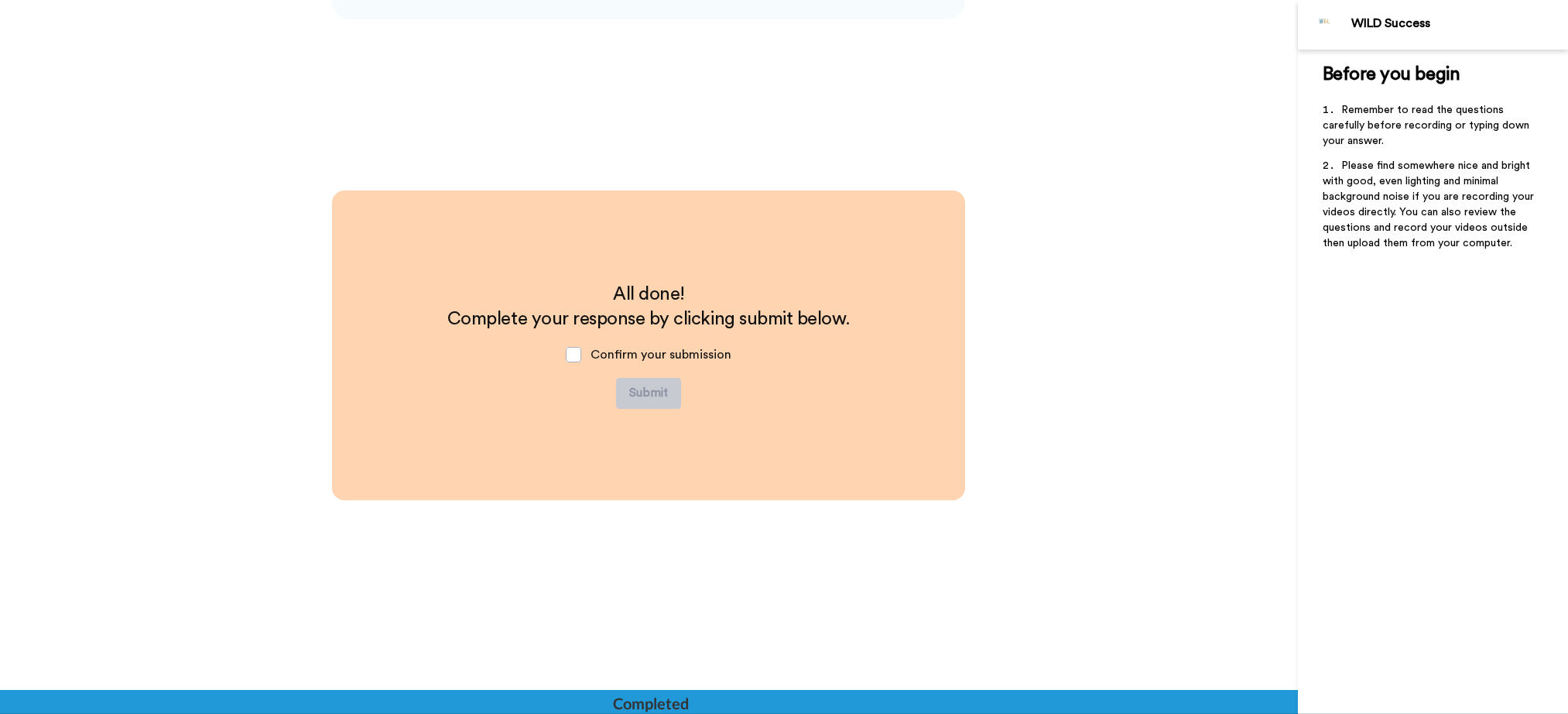
scroll to position [4639, 0]
click at [611, 353] on span "Confirm your submission" at bounding box center [661, 353] width 141 height 12
click at [567, 355] on span at bounding box center [573, 354] width 15 height 15
click at [634, 391] on button "Submit" at bounding box center [648, 392] width 65 height 31
